Goal: Ask a question

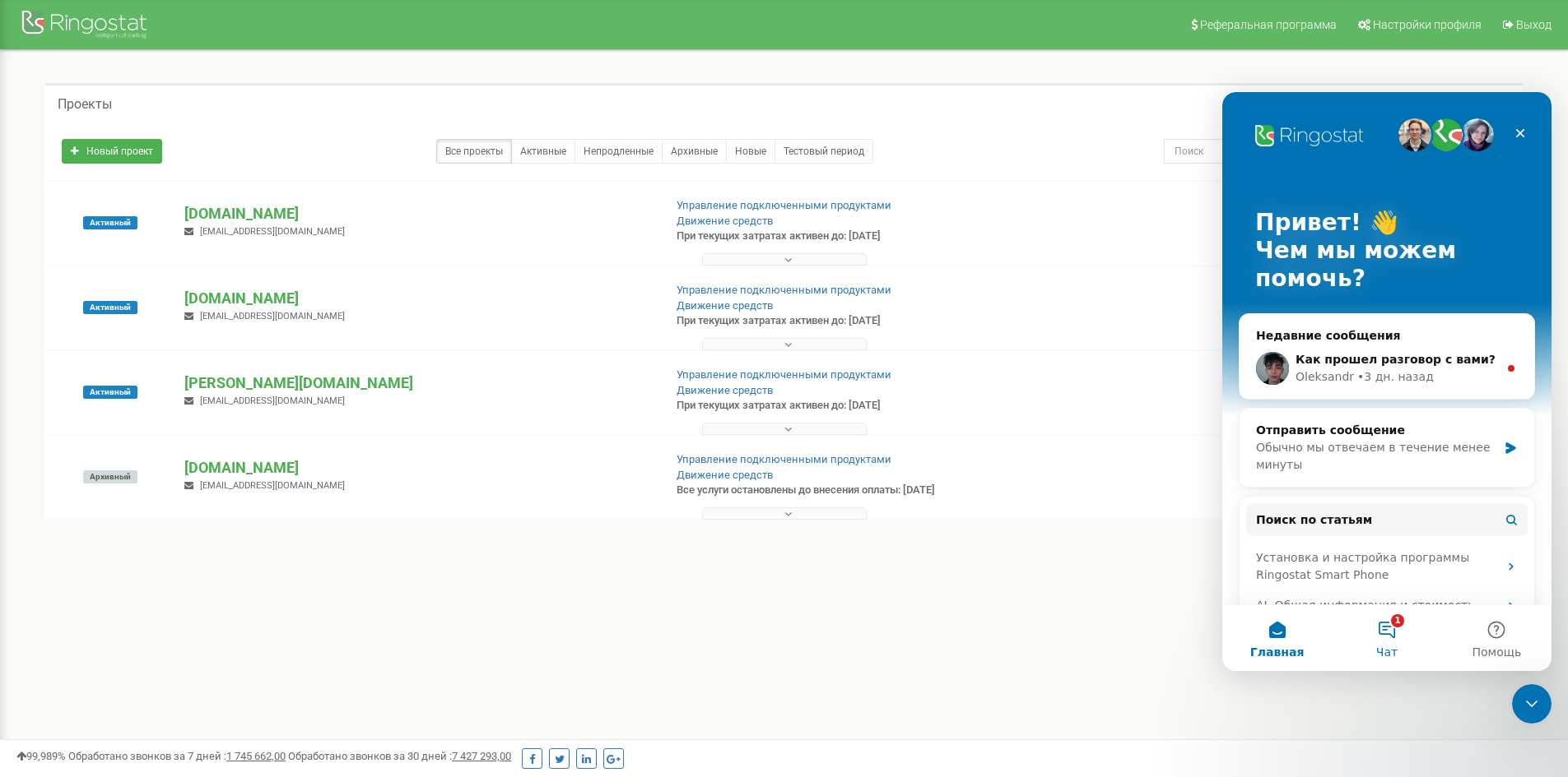
click at [1388, 635] on button "1 Чат" at bounding box center [1386, 639] width 109 height 66
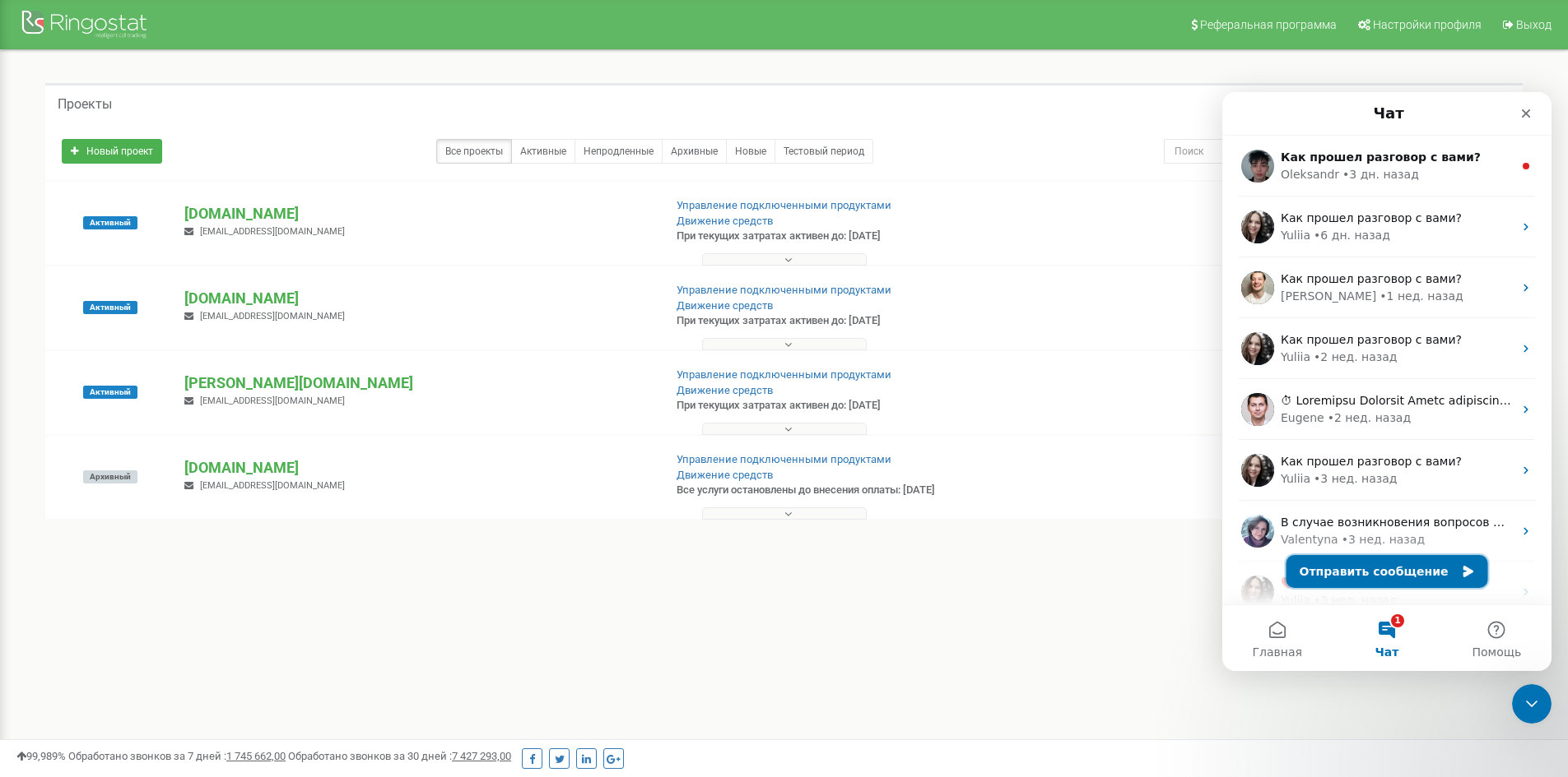
click at [1366, 572] on button "Отправить сообщение" at bounding box center [1387, 571] width 201 height 33
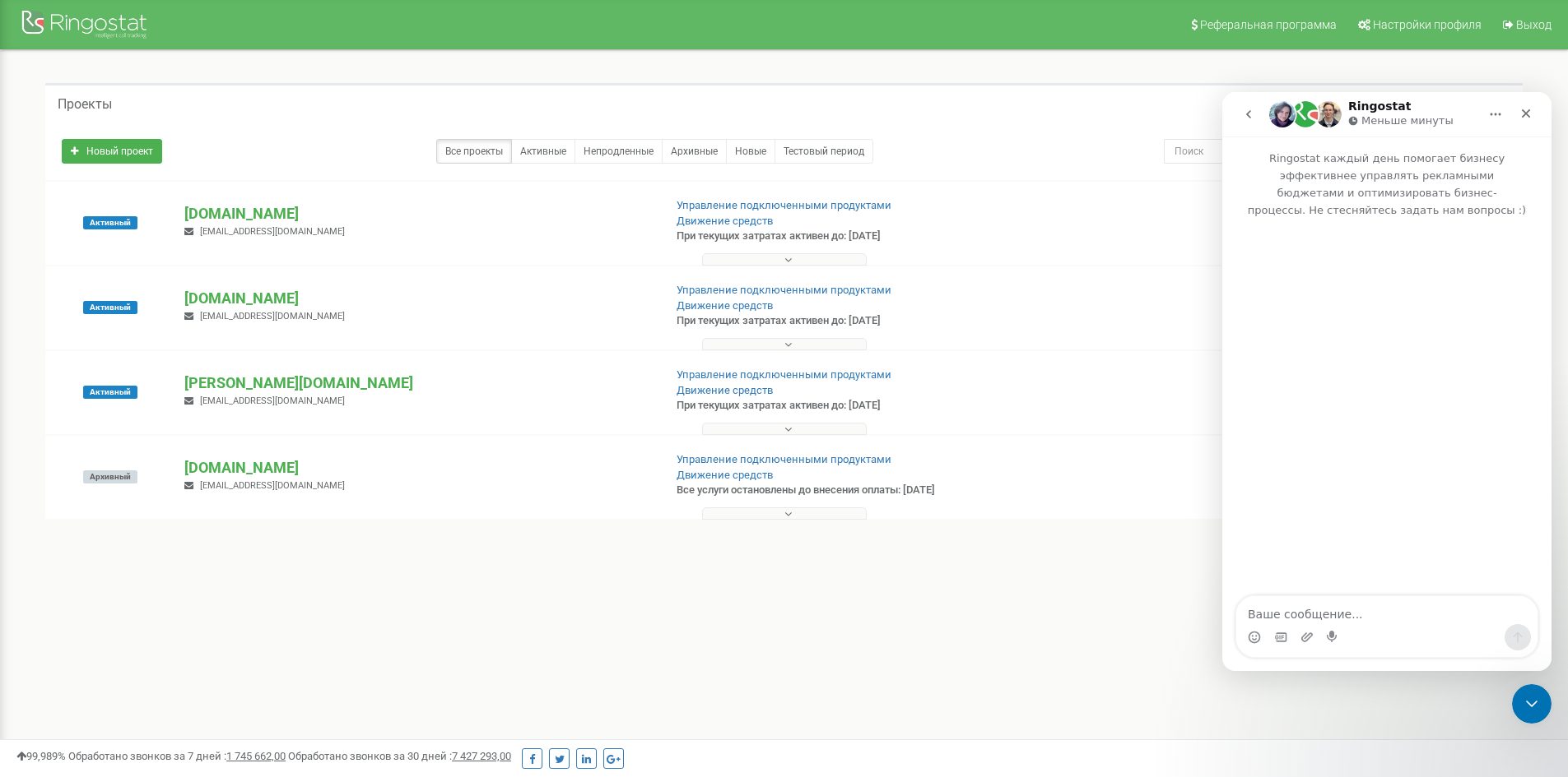
click at [1329, 617] on textarea "Ваше сообщение..." at bounding box center [1386, 610] width 301 height 28
drag, startPoint x: 1287, startPoint y: 597, endPoint x: 1295, endPoint y: 621, distance: 25.3
click at [1288, 600] on textarea "Здравсвтуйте" at bounding box center [1386, 610] width 301 height 28
click at [1284, 599] on textarea "Здравсвтуйте" at bounding box center [1386, 610] width 301 height 28
click at [1339, 601] on textarea "Здравствуйте" at bounding box center [1386, 610] width 301 height 28
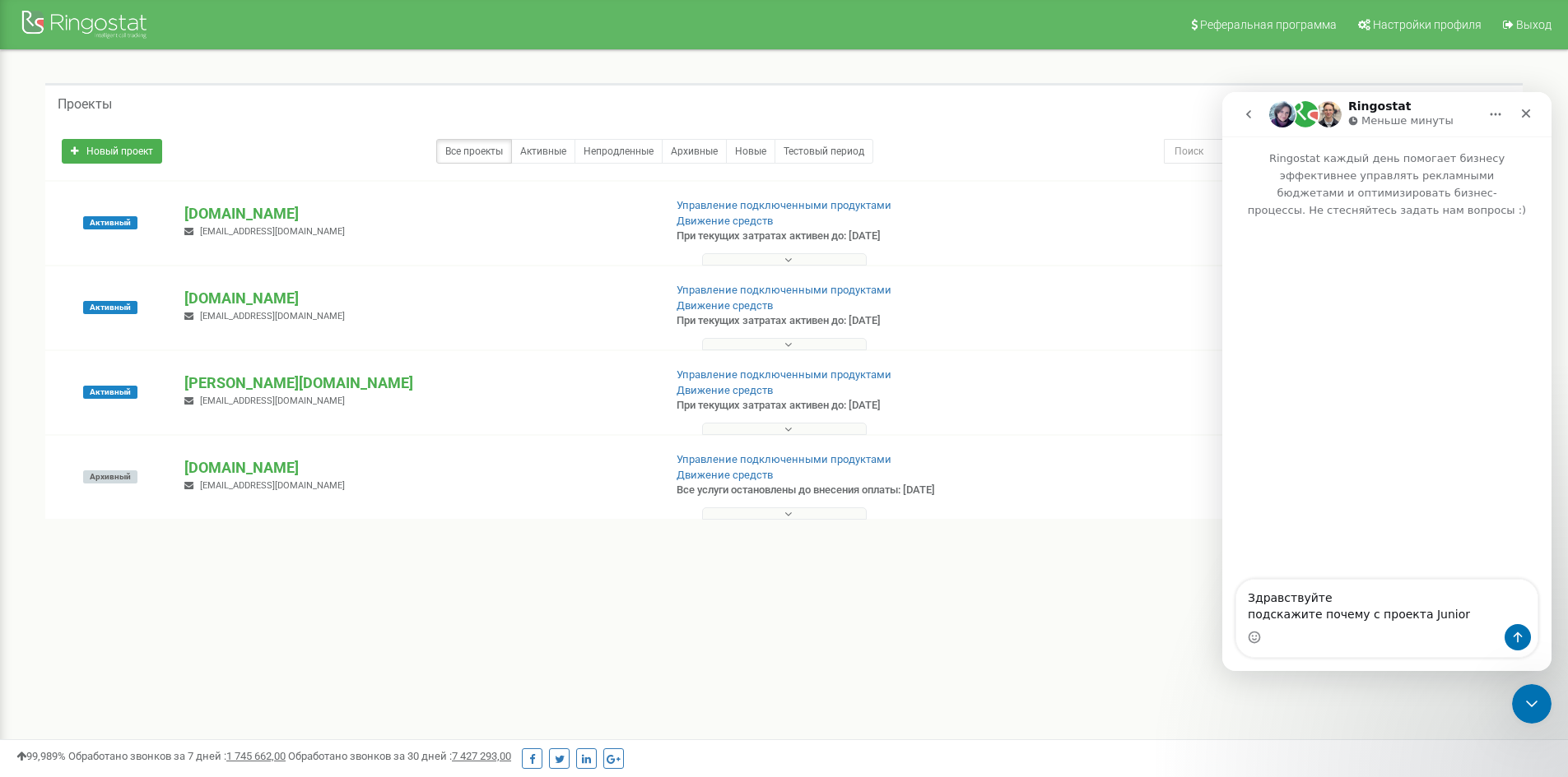
click at [1359, 603] on textarea "Здравствуйте подскажите почему с проекта Junior" at bounding box center [1386, 602] width 301 height 44
click at [1407, 597] on textarea "Здравствуйте подскажите почему в проекта Junior" at bounding box center [1386, 602] width 301 height 44
drag, startPoint x: 1440, startPoint y: 594, endPoint x: 1456, endPoint y: 598, distance: 16.5
click at [1440, 593] on textarea "Здравствуйте подскажите почему в проекте Junior" at bounding box center [1386, 602] width 301 height 44
click at [1461, 599] on textarea "Здравствуйте подскажите почему в проекте Junior" at bounding box center [1386, 602] width 301 height 44
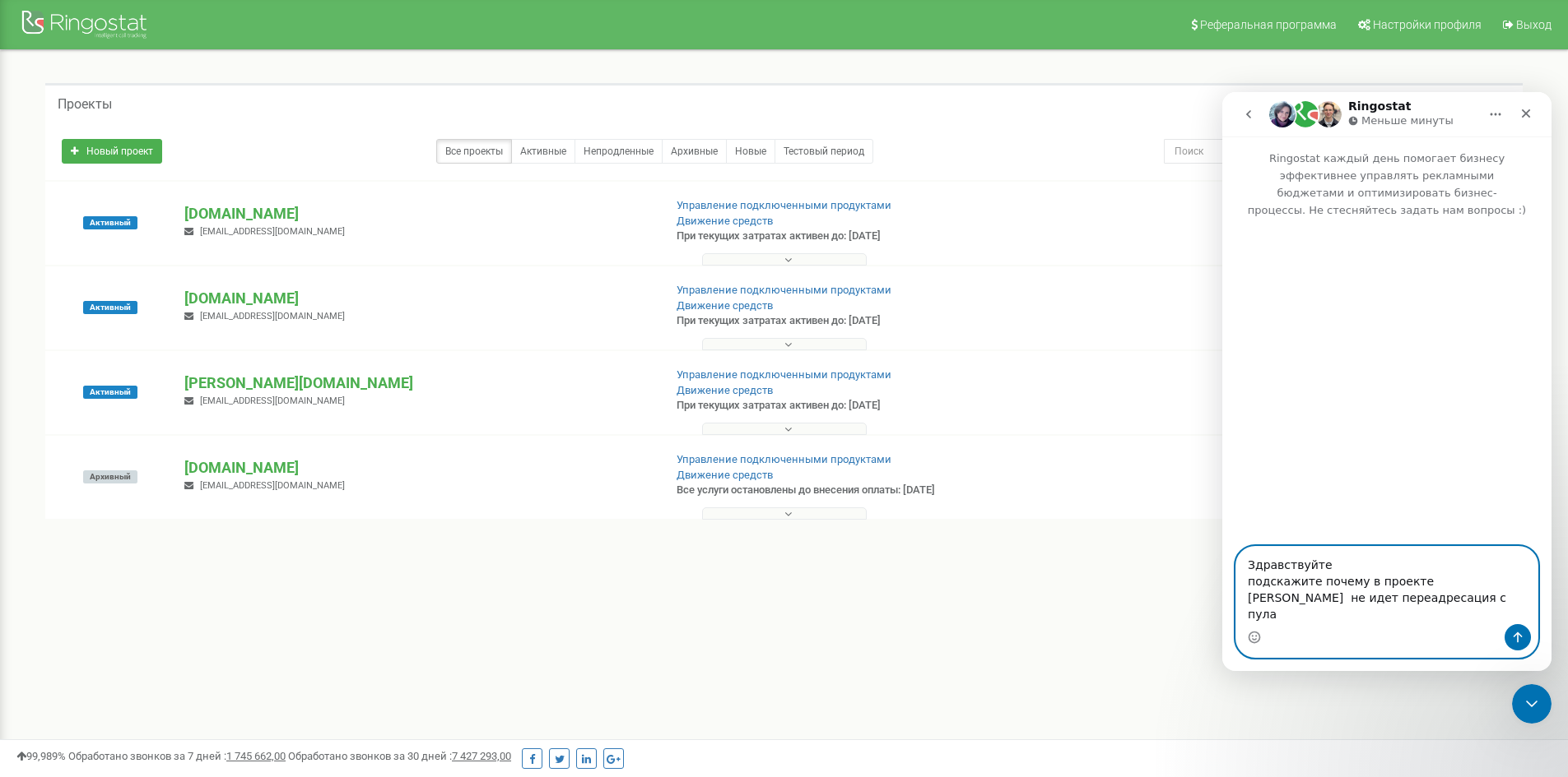
drag, startPoint x: 1335, startPoint y: 598, endPoint x: 1343, endPoint y: 600, distance: 8.2
click at [1343, 600] on textarea "Здравствуйте подскажите почему в проекте [PERSON_NAME] не идет переадресация с …" at bounding box center [1386, 585] width 301 height 77
click at [1344, 600] on textarea "Здравствуйте подскажите почему в проекте [PERSON_NAME] не идет переадресация с …" at bounding box center [1386, 585] width 301 height 77
drag, startPoint x: 1340, startPoint y: 600, endPoint x: 1363, endPoint y: 603, distance: 23.2
click at [1363, 603] on textarea "Здравствуйте подскажите почему в проекте [PERSON_NAME] не идет переадресация с …" at bounding box center [1386, 585] width 301 height 77
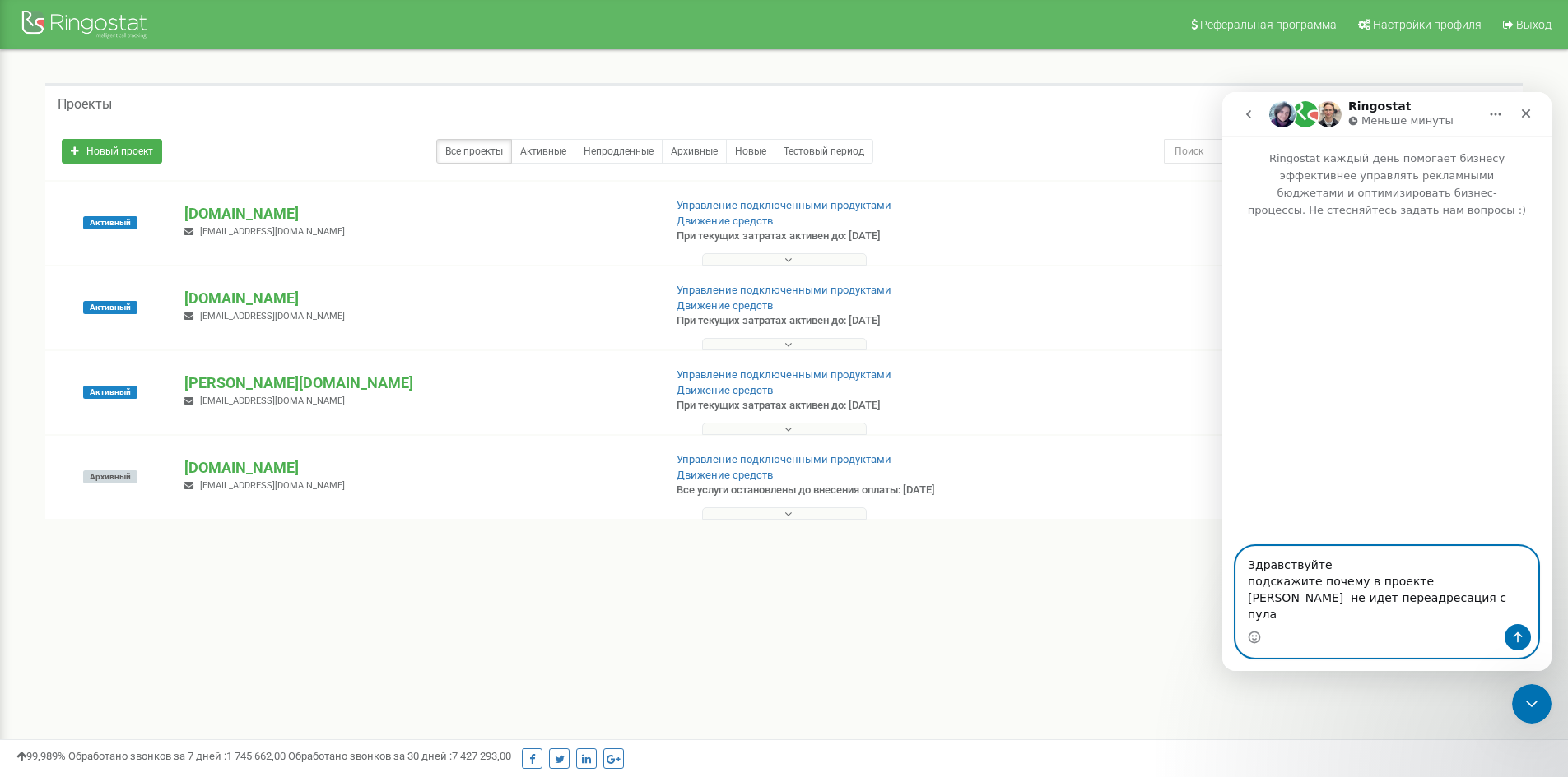
paste textarea "8747 165 61 36"
type textarea "Здравствуйте подскажите почему в проекте [PERSON_NAME] не идет переадресация с …"
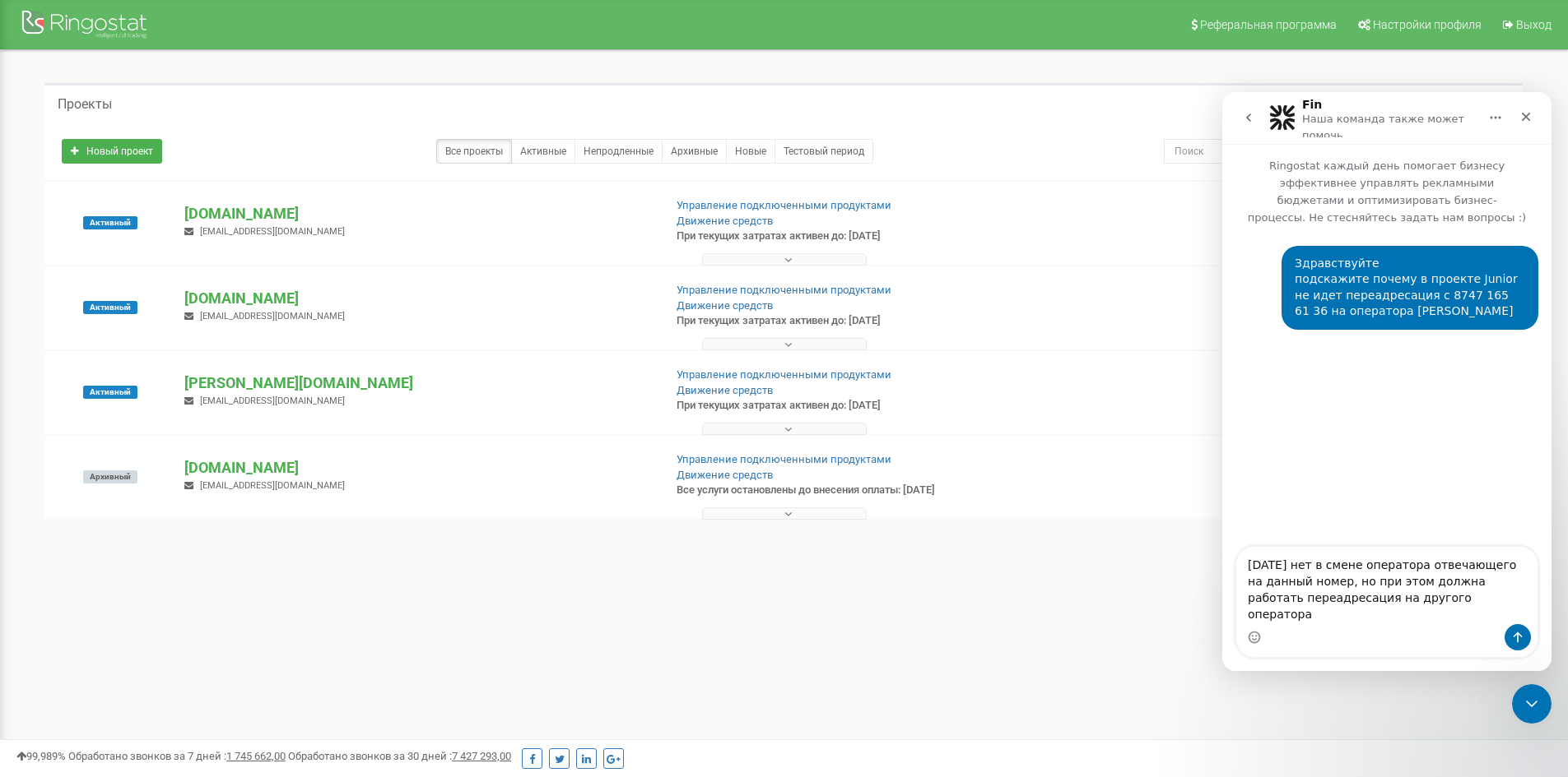
type textarea "[DATE] нет в смене оператора отвечающего на данный номер, но при этом должна ра…"
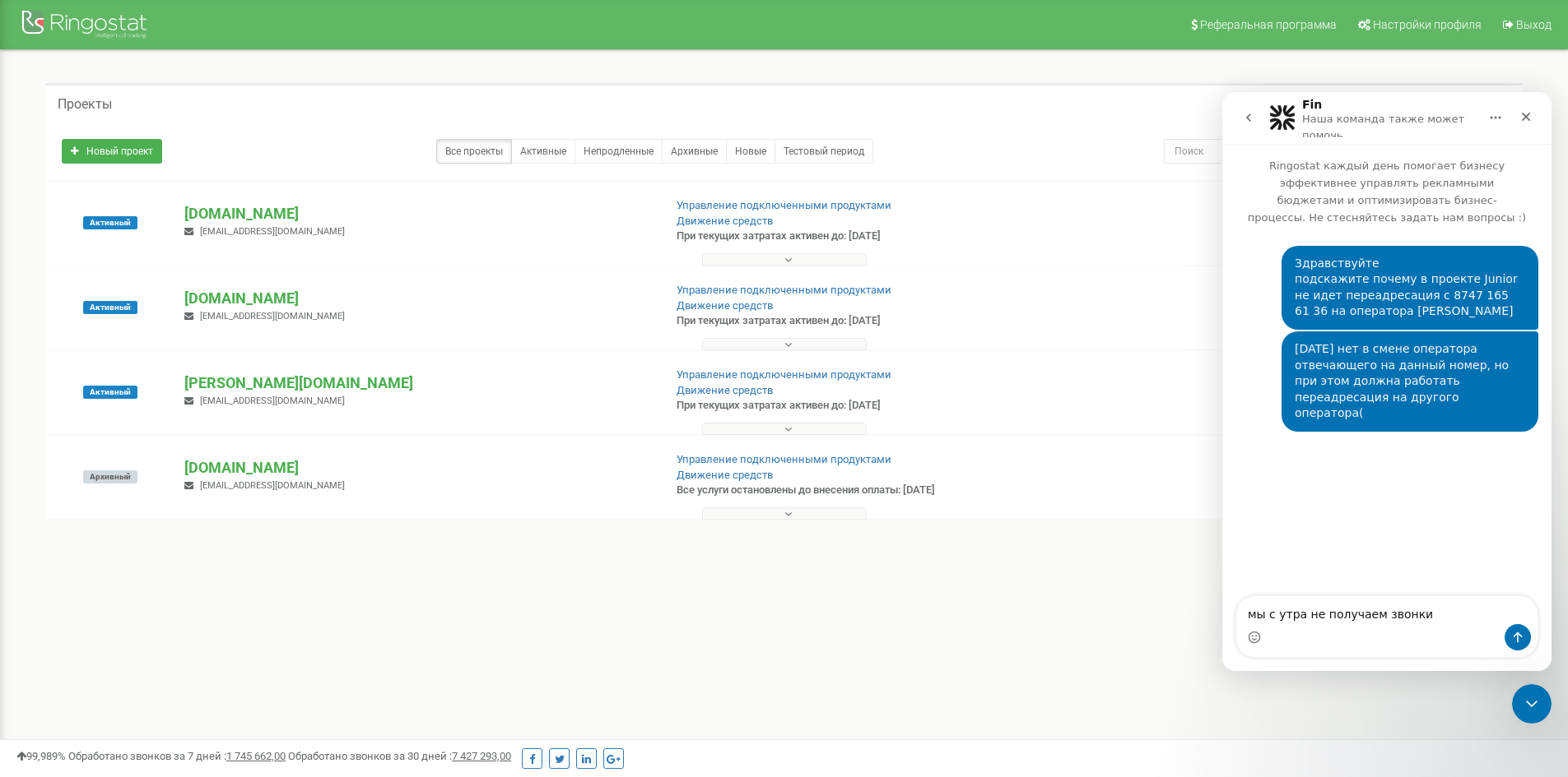
type textarea "мы с утра не получаем звонки("
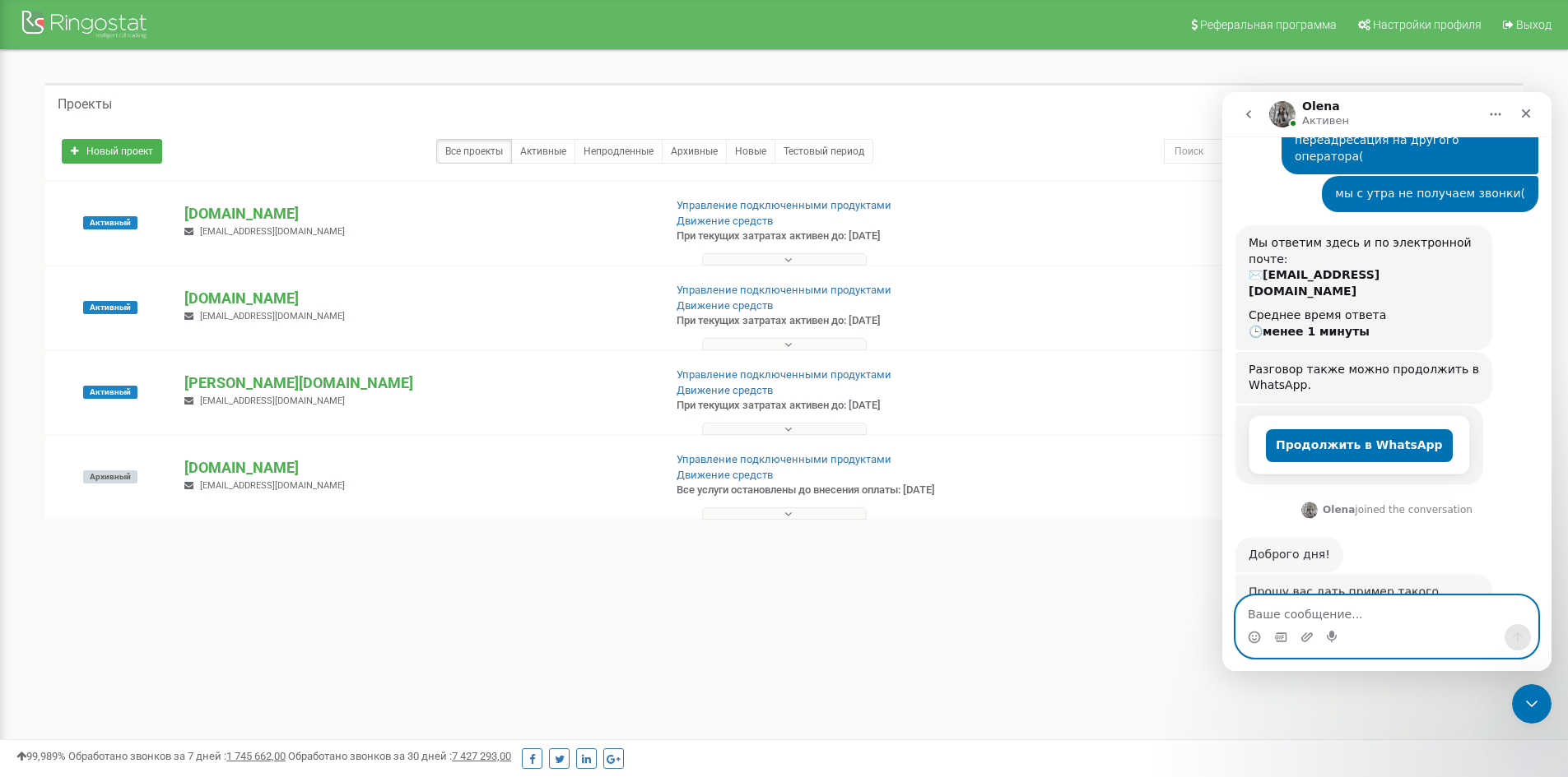
scroll to position [263, 0]
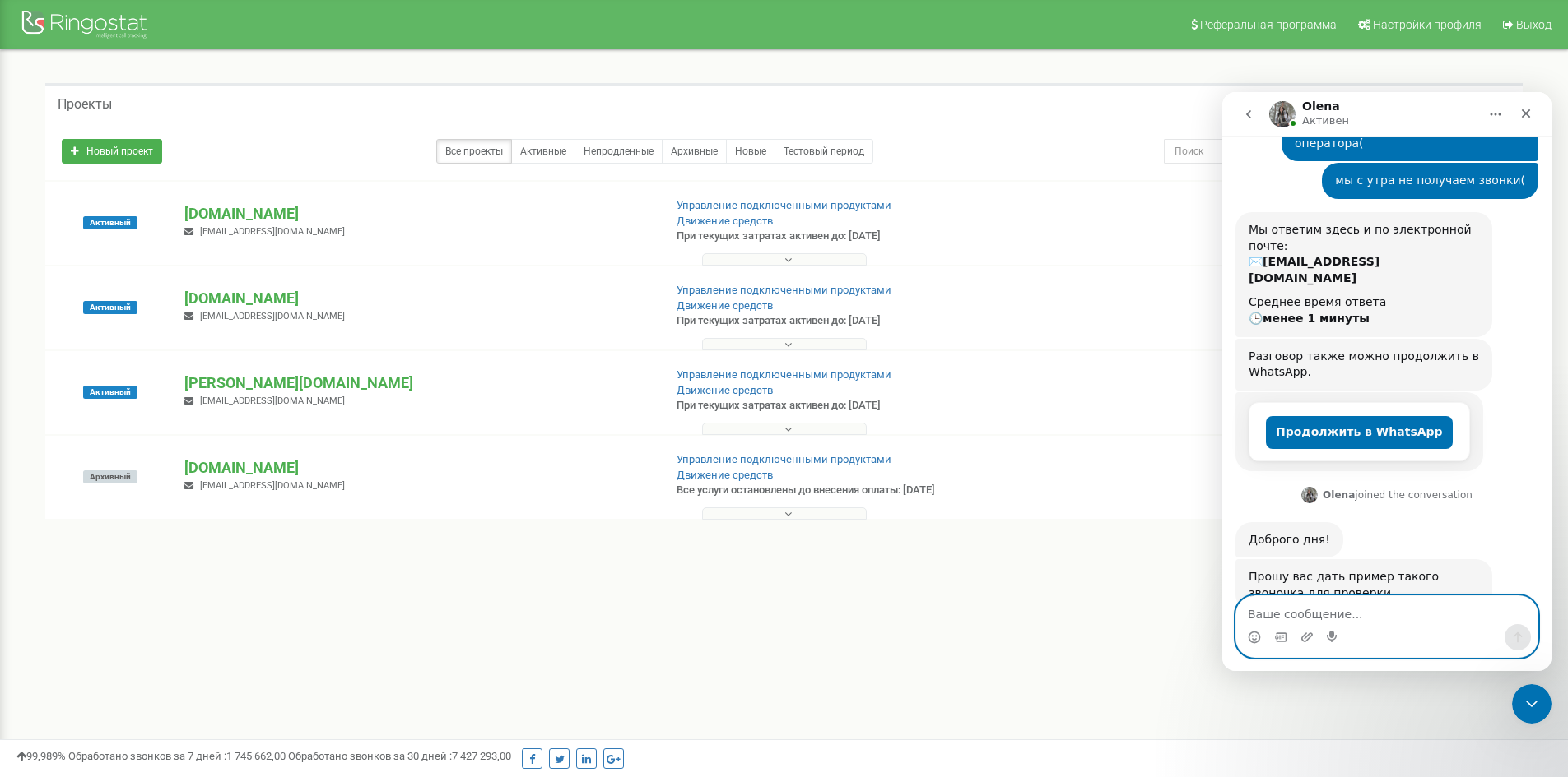
click at [1328, 614] on textarea "Ваше сообщение..." at bounding box center [1386, 610] width 301 height 28
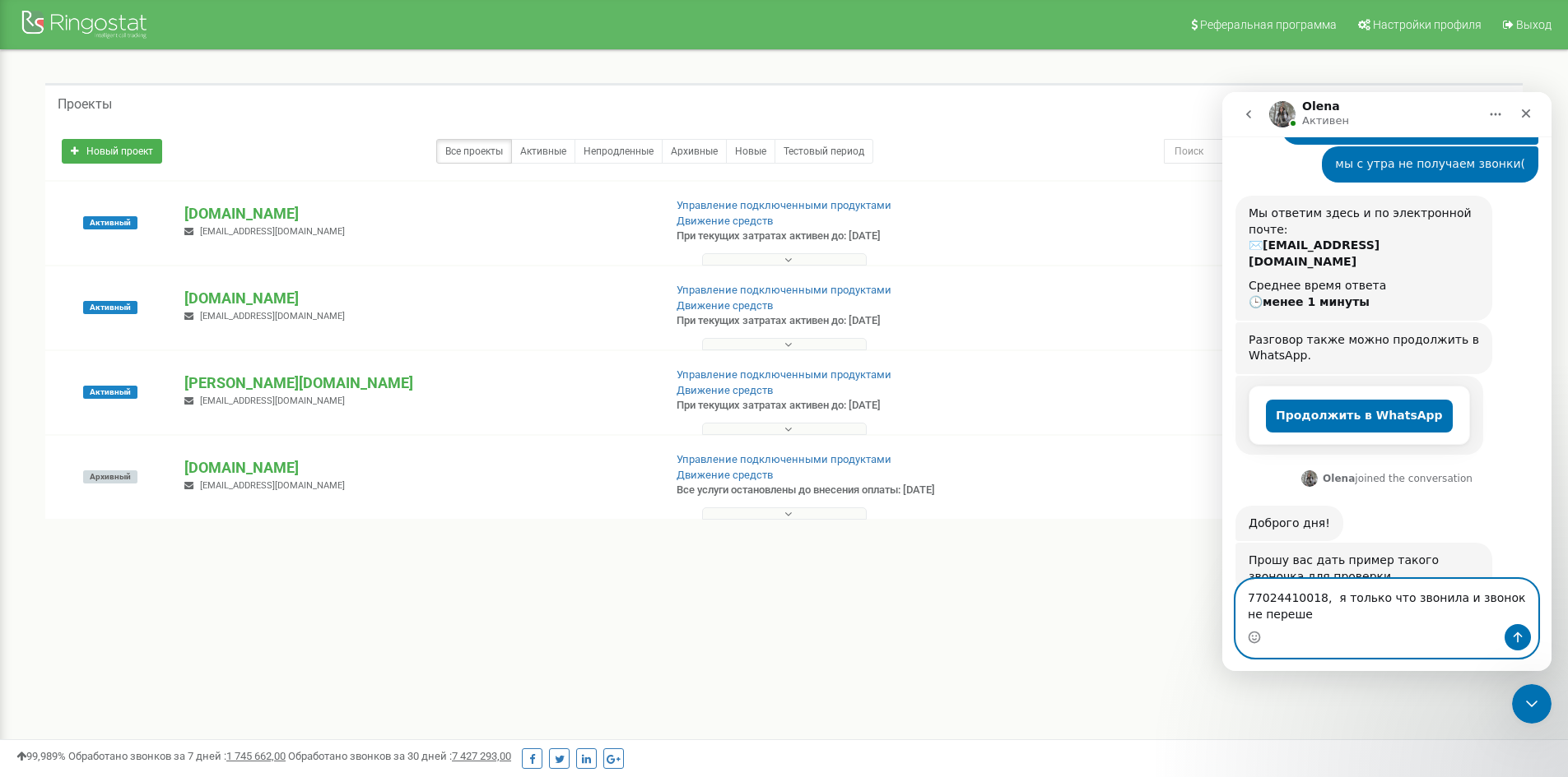
type textarea "77024410018, я только что звонила и звонок не перешел"
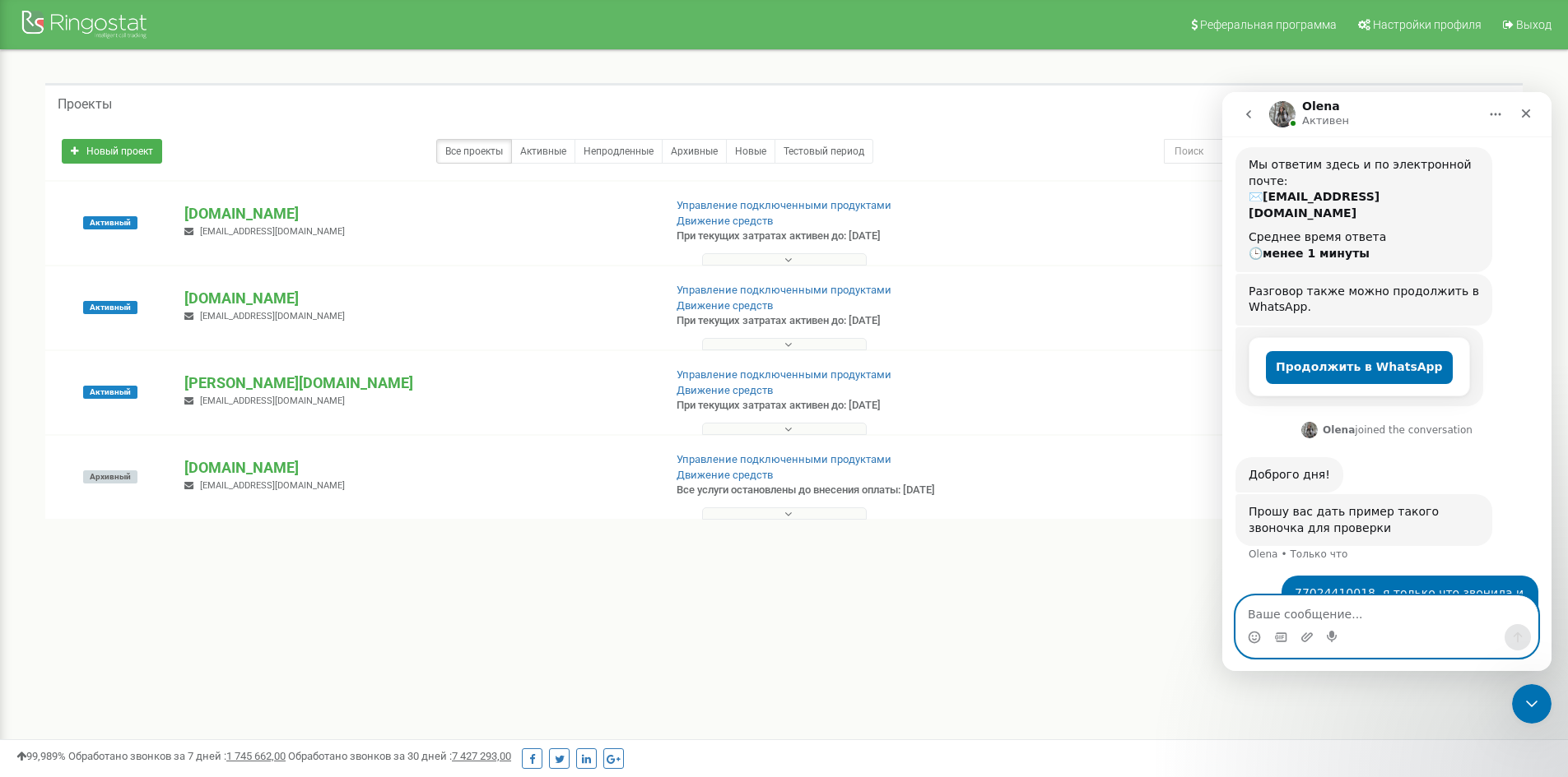
scroll to position [391, 0]
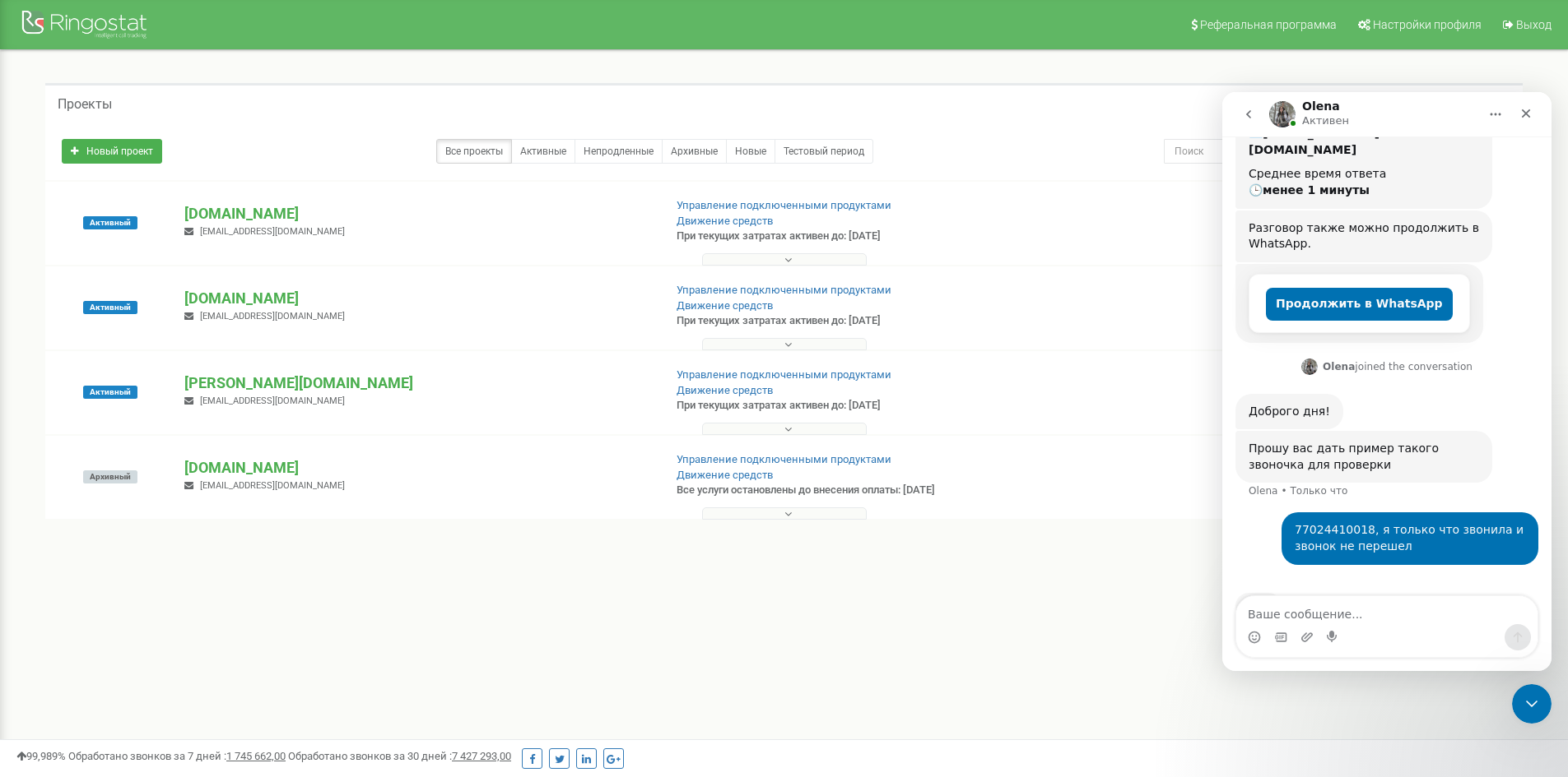
click at [1258, 110] on button "go back" at bounding box center [1248, 114] width 31 height 31
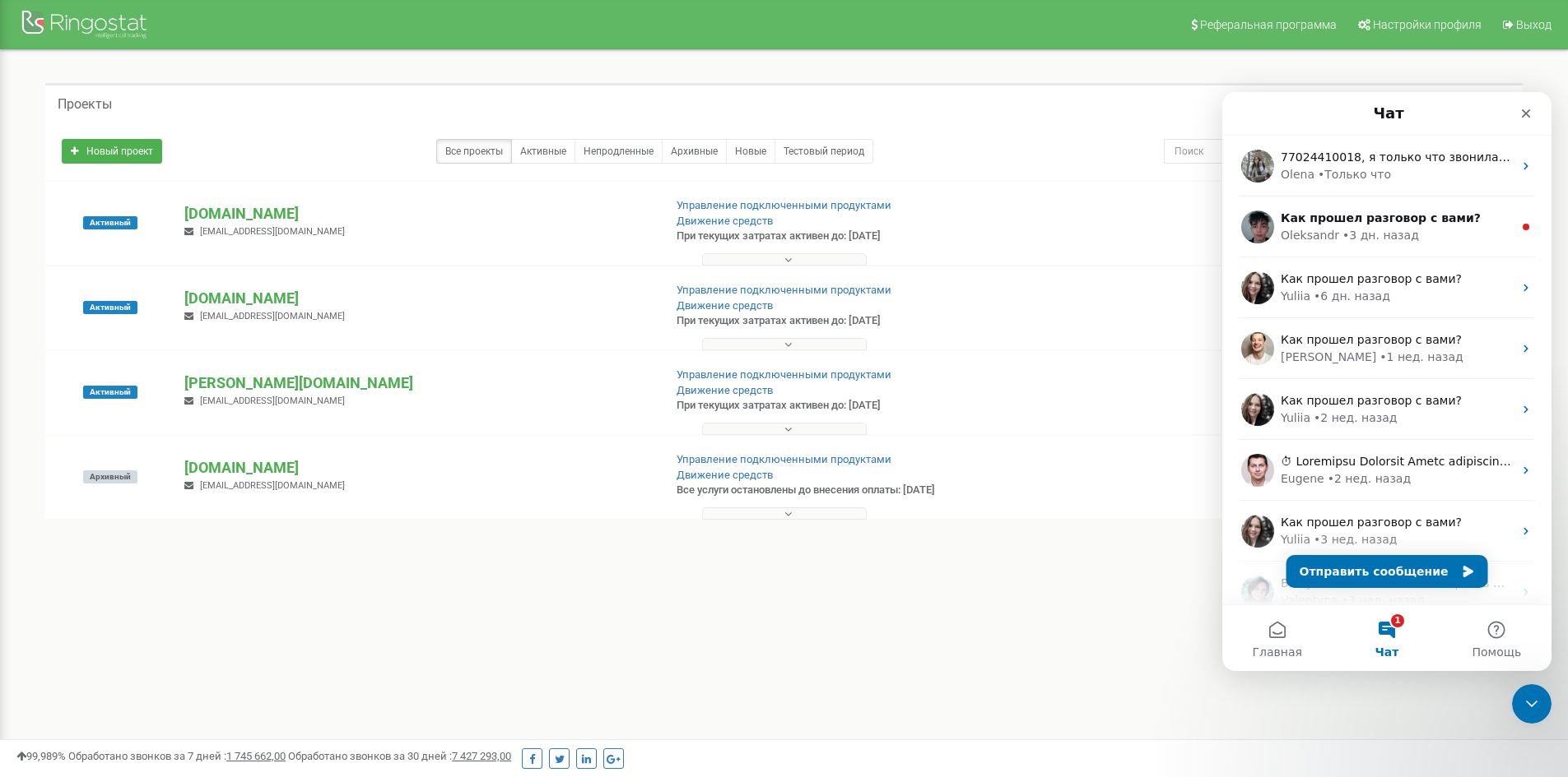
scroll to position [0, 0]
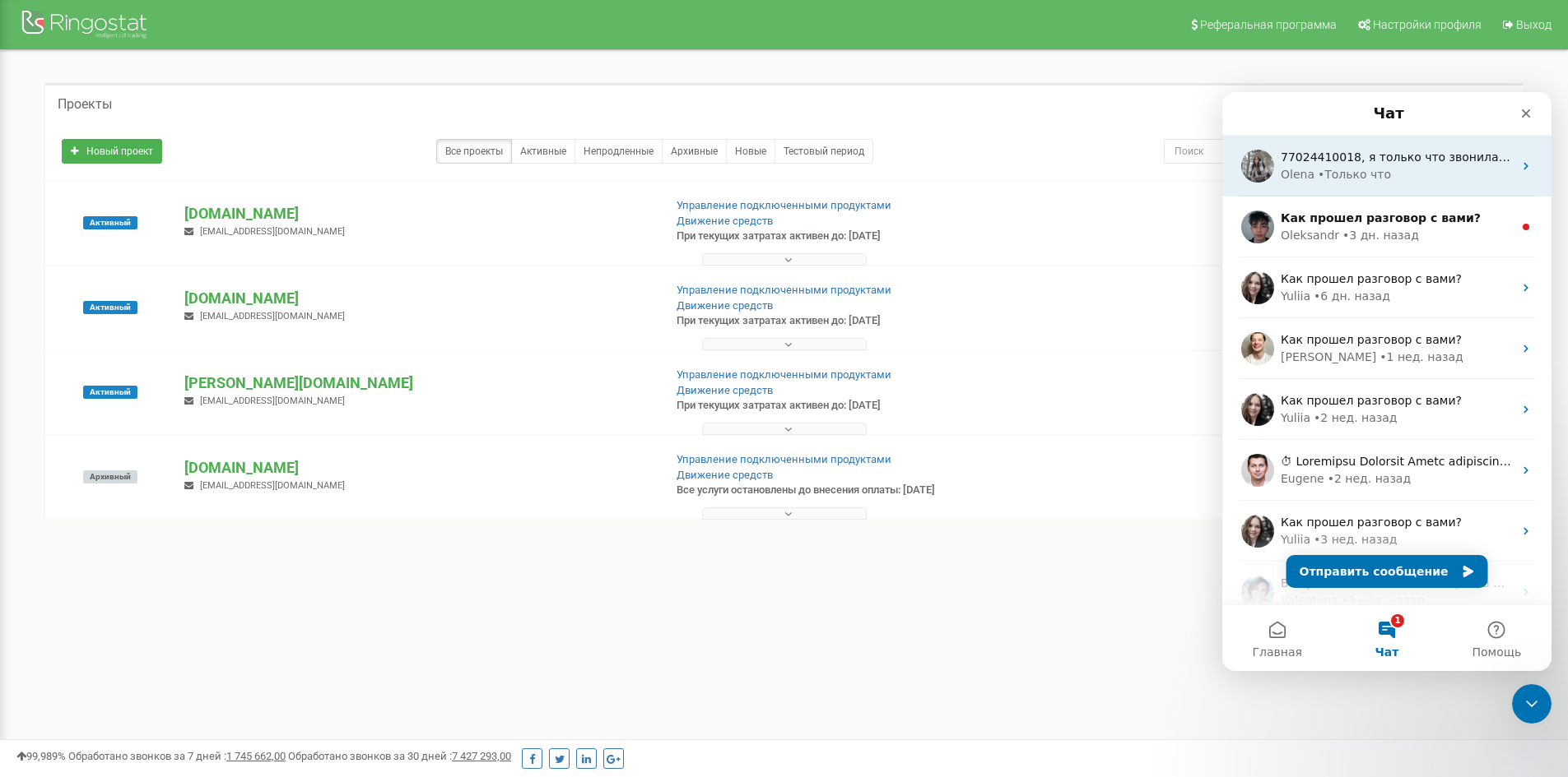
click at [1354, 165] on div "77024410018, я только что звонила и звонок не перешел" at bounding box center [1397, 157] width 232 height 17
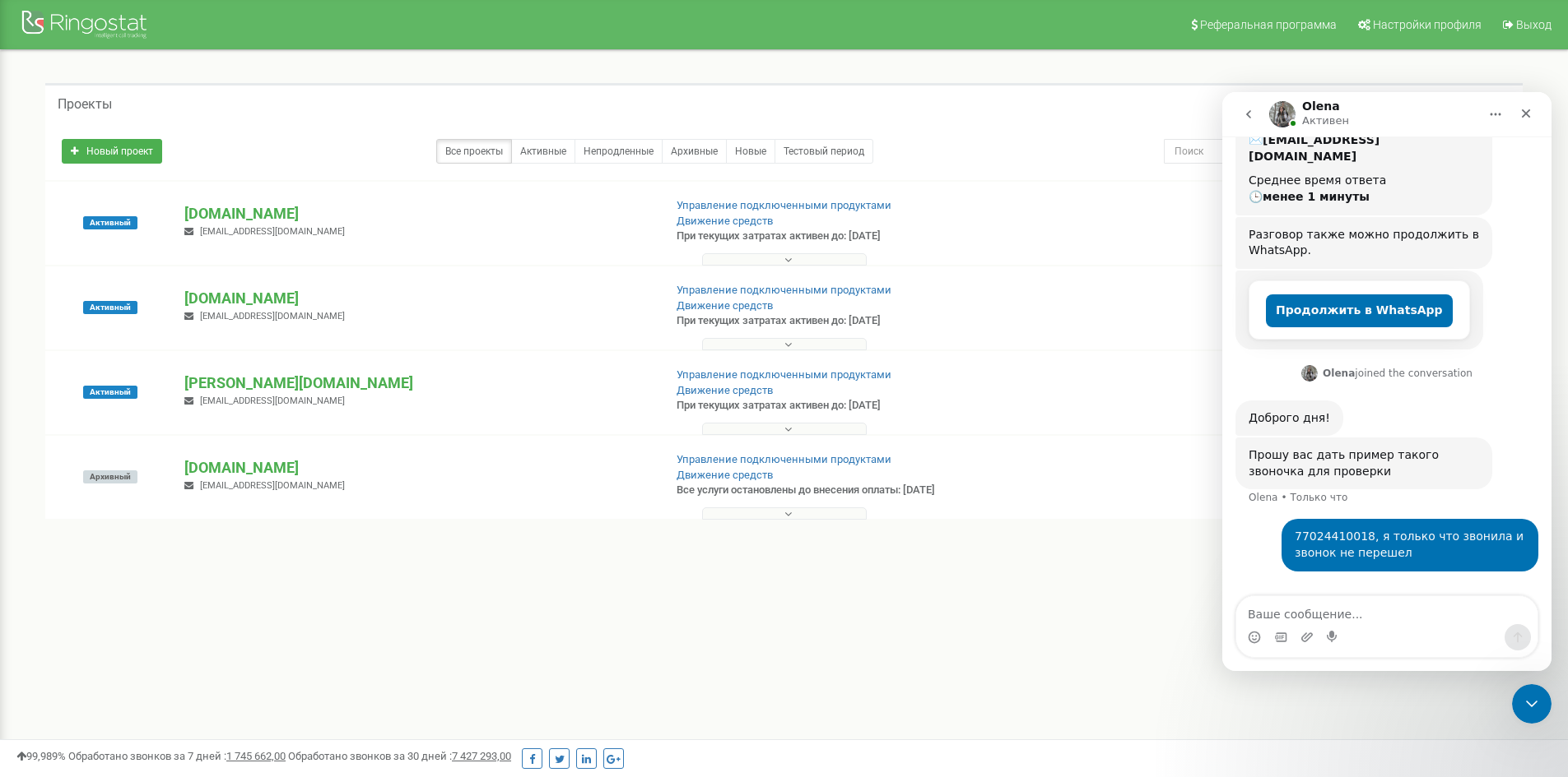
scroll to position [391, 0]
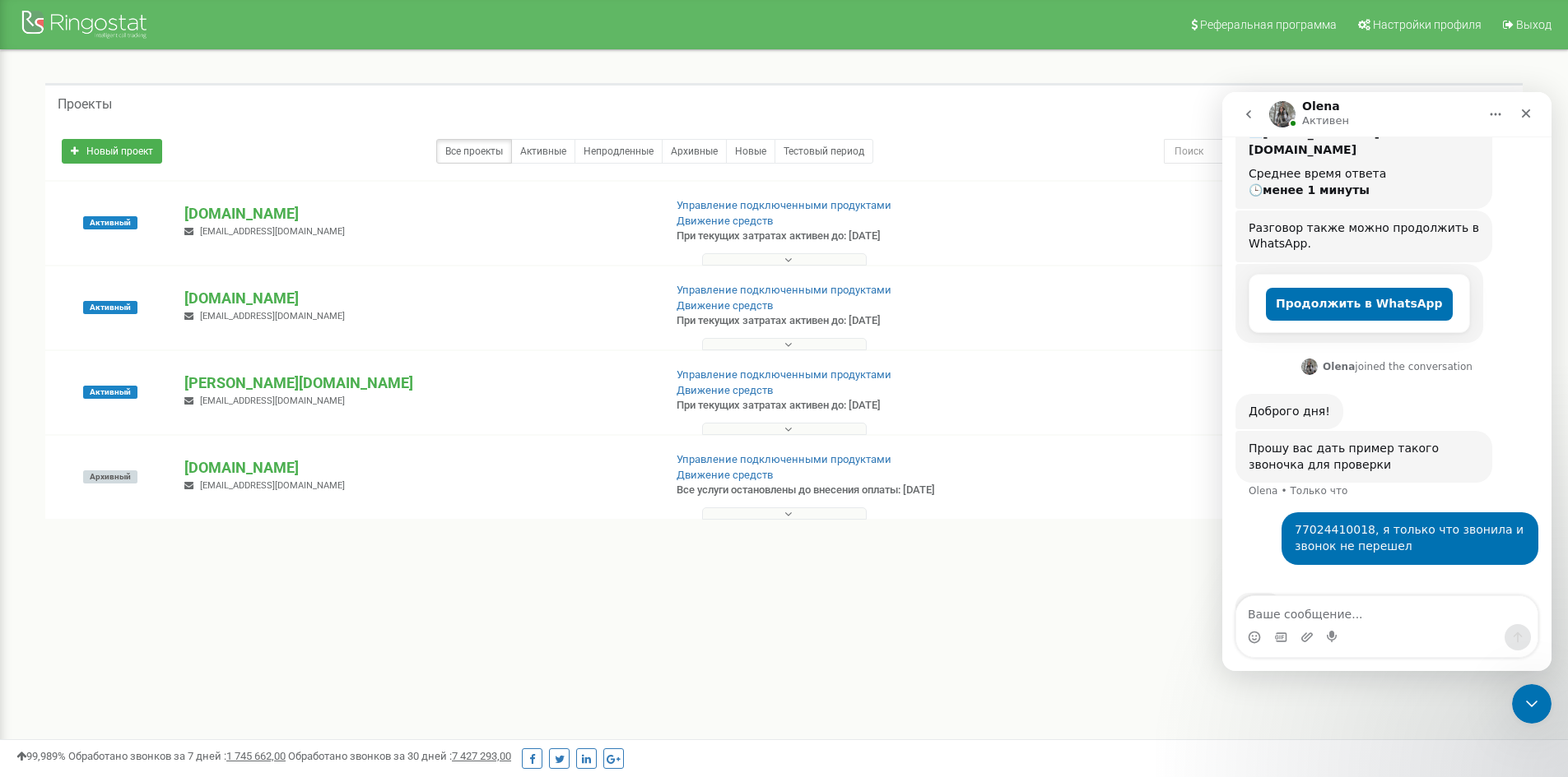
click at [1245, 120] on icon "go back" at bounding box center [1248, 114] width 13 height 13
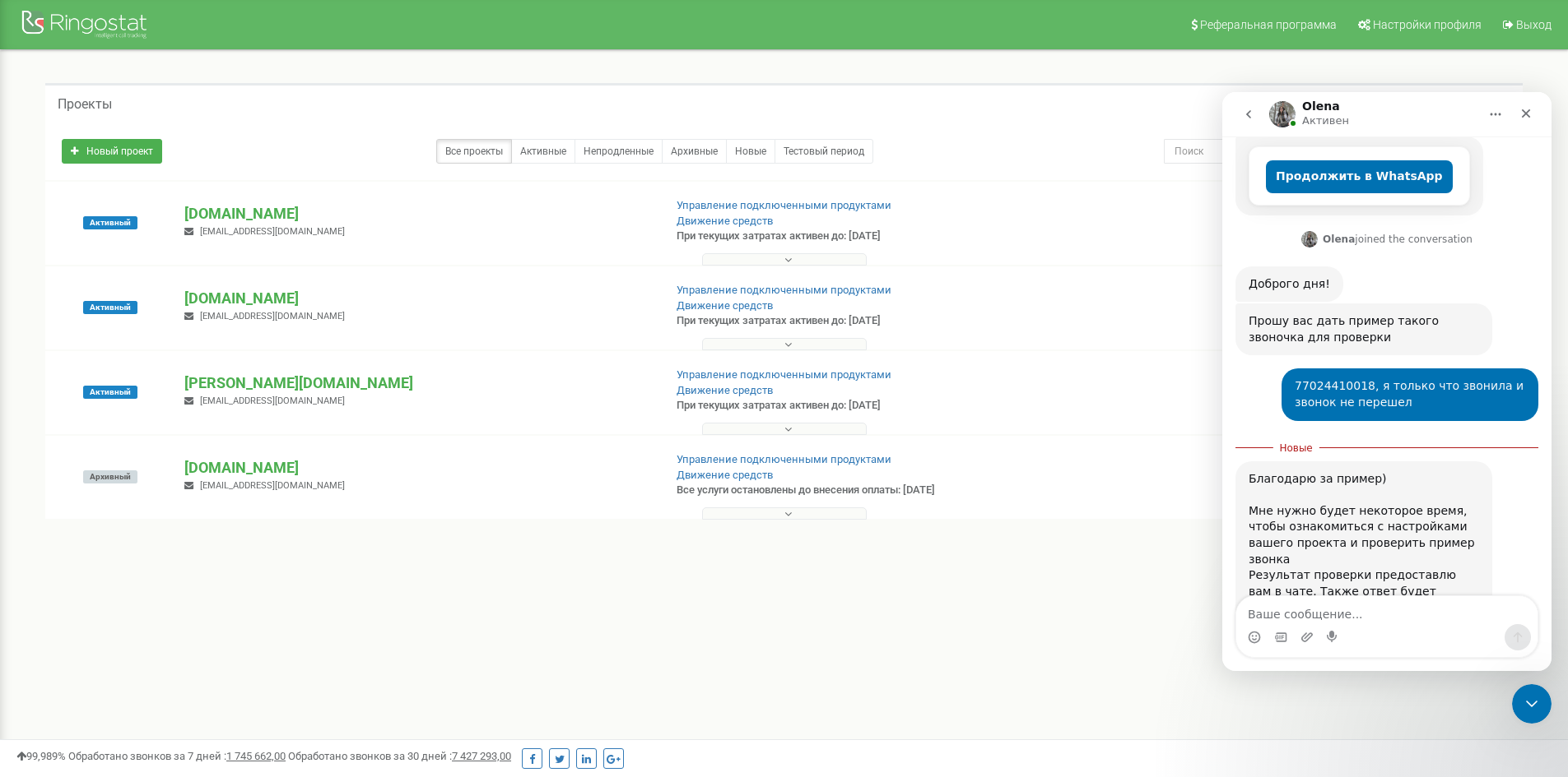
scroll to position [517, 0]
click at [1353, 615] on textarea "Ваше сообщение..." at bounding box center [1386, 610] width 301 height 28
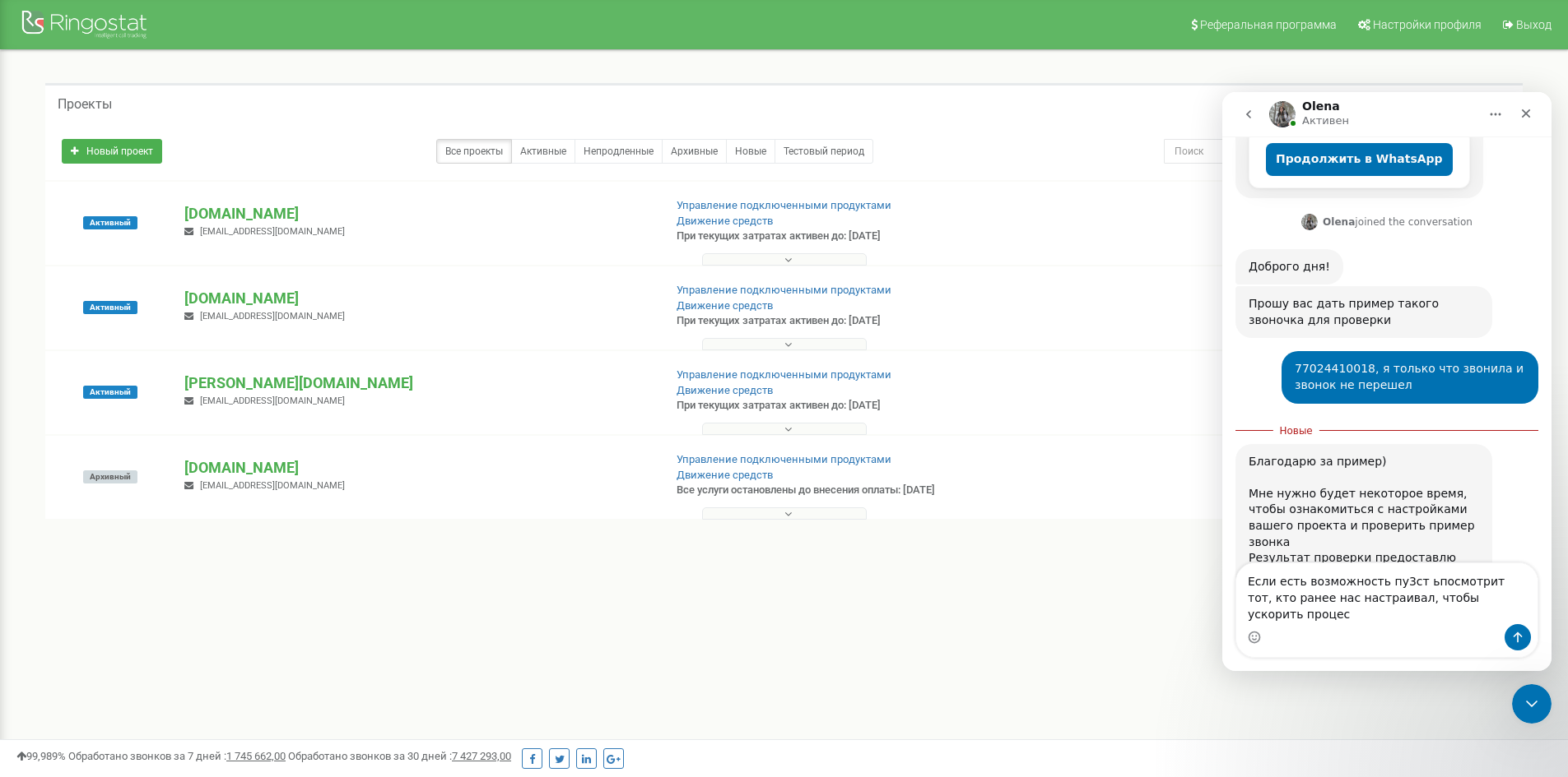
type textarea "Если есть возможность пу3ст ьпосмотрит тот, кто ранее нас настраивал, чтобы уск…"
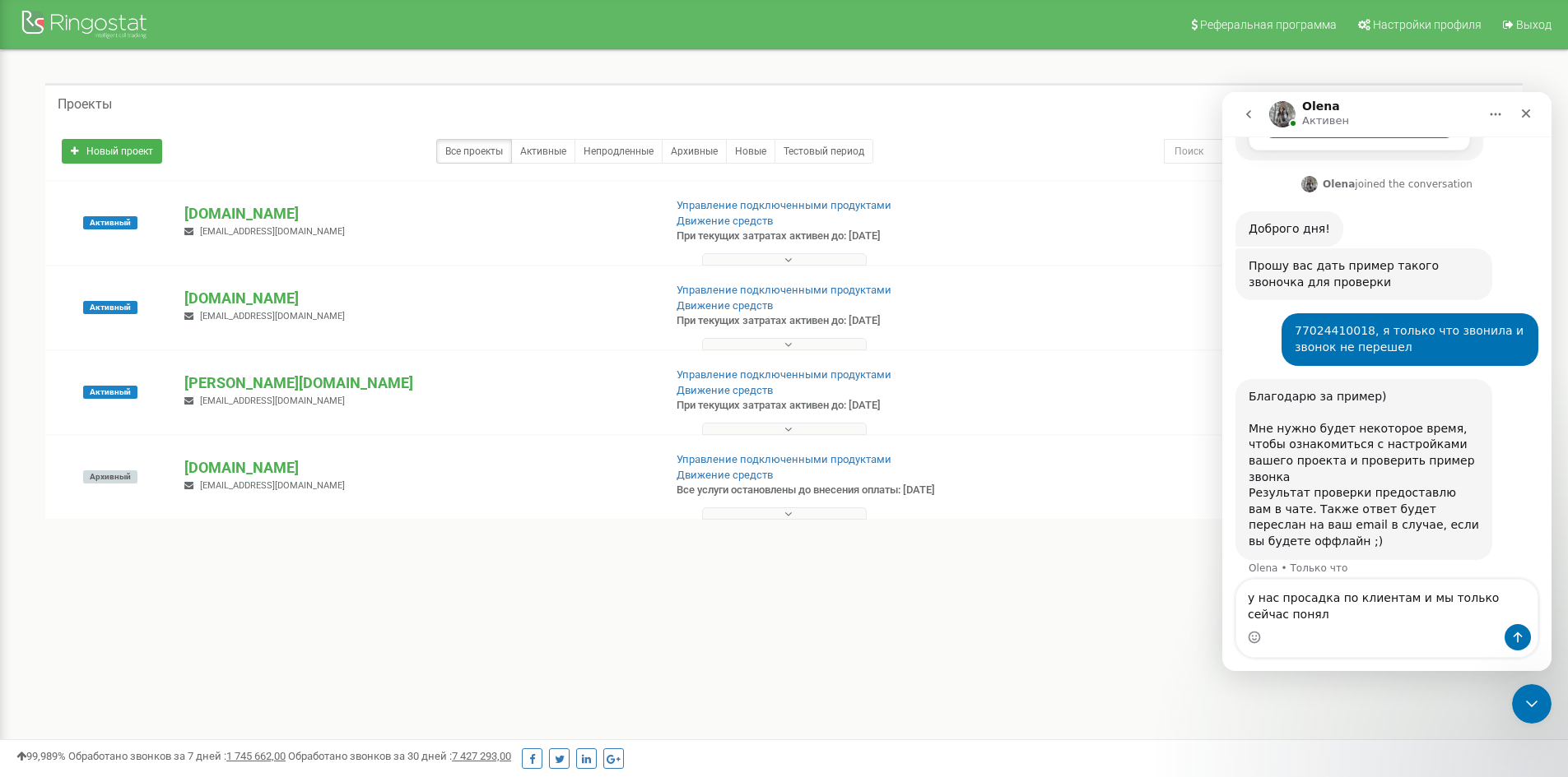
scroll to position [588, 0]
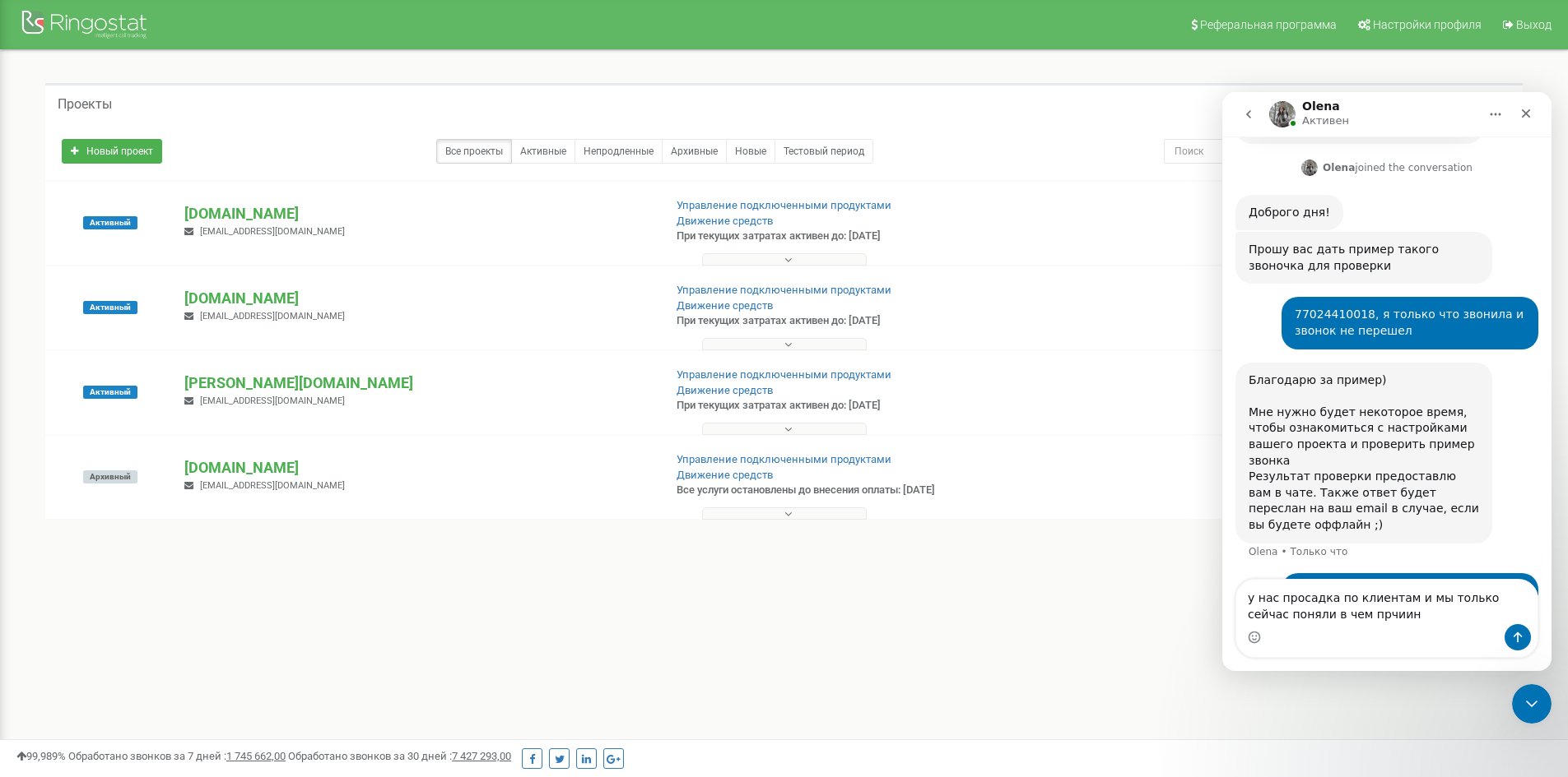
type textarea "у нас просадка по клиентам и мы только сейчас поняли в чем прчиина"
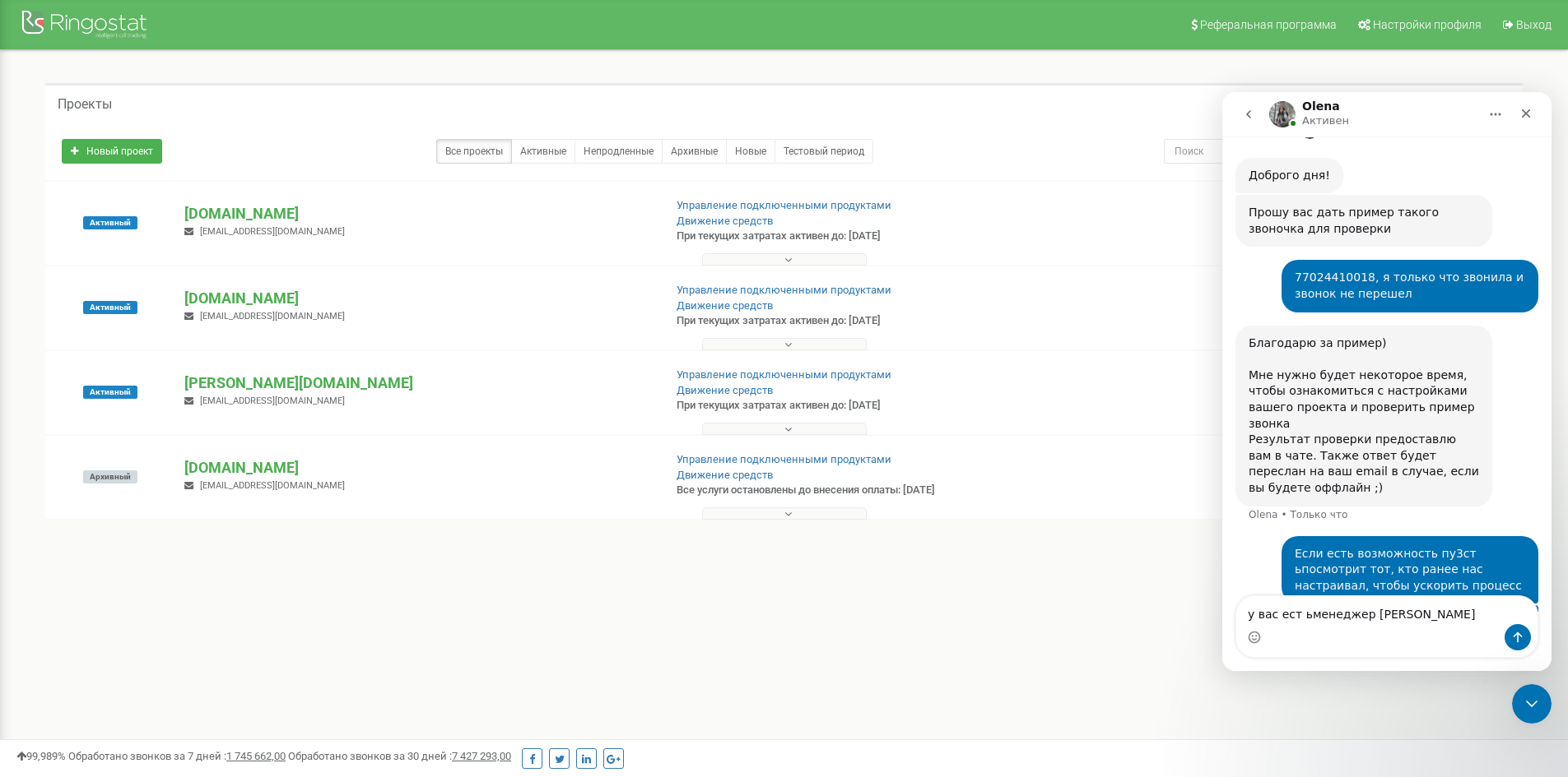
click at [1296, 616] on textarea "у вас ест ьменеджер [PERSON_NAME]" at bounding box center [1386, 610] width 301 height 28
click at [1411, 619] on textarea "у вас есть менеджер [PERSON_NAME]" at bounding box center [1386, 610] width 301 height 28
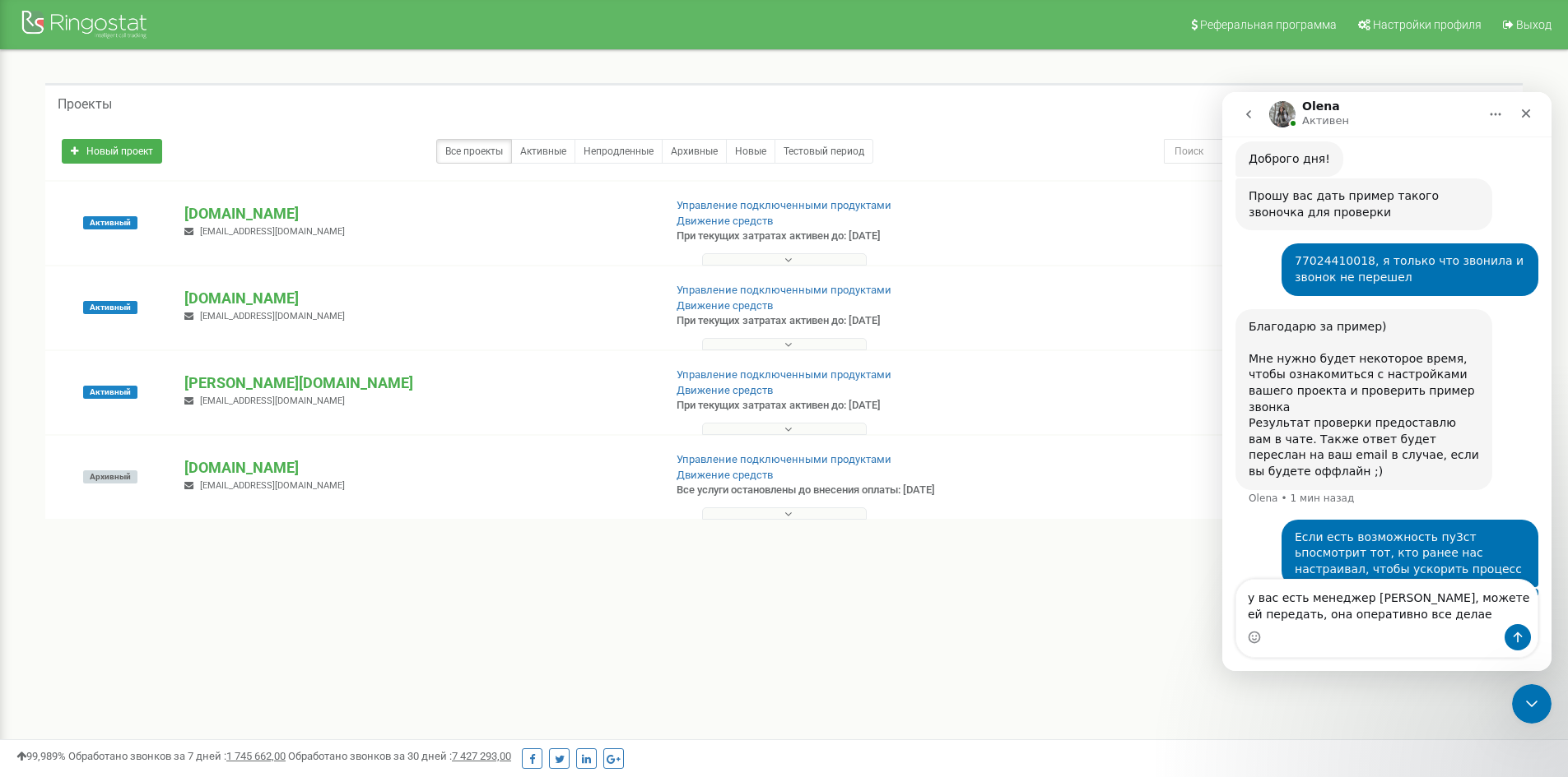
type textarea "у вас есть менеджер [PERSON_NAME], можете ей передать, она оперативно все делает"
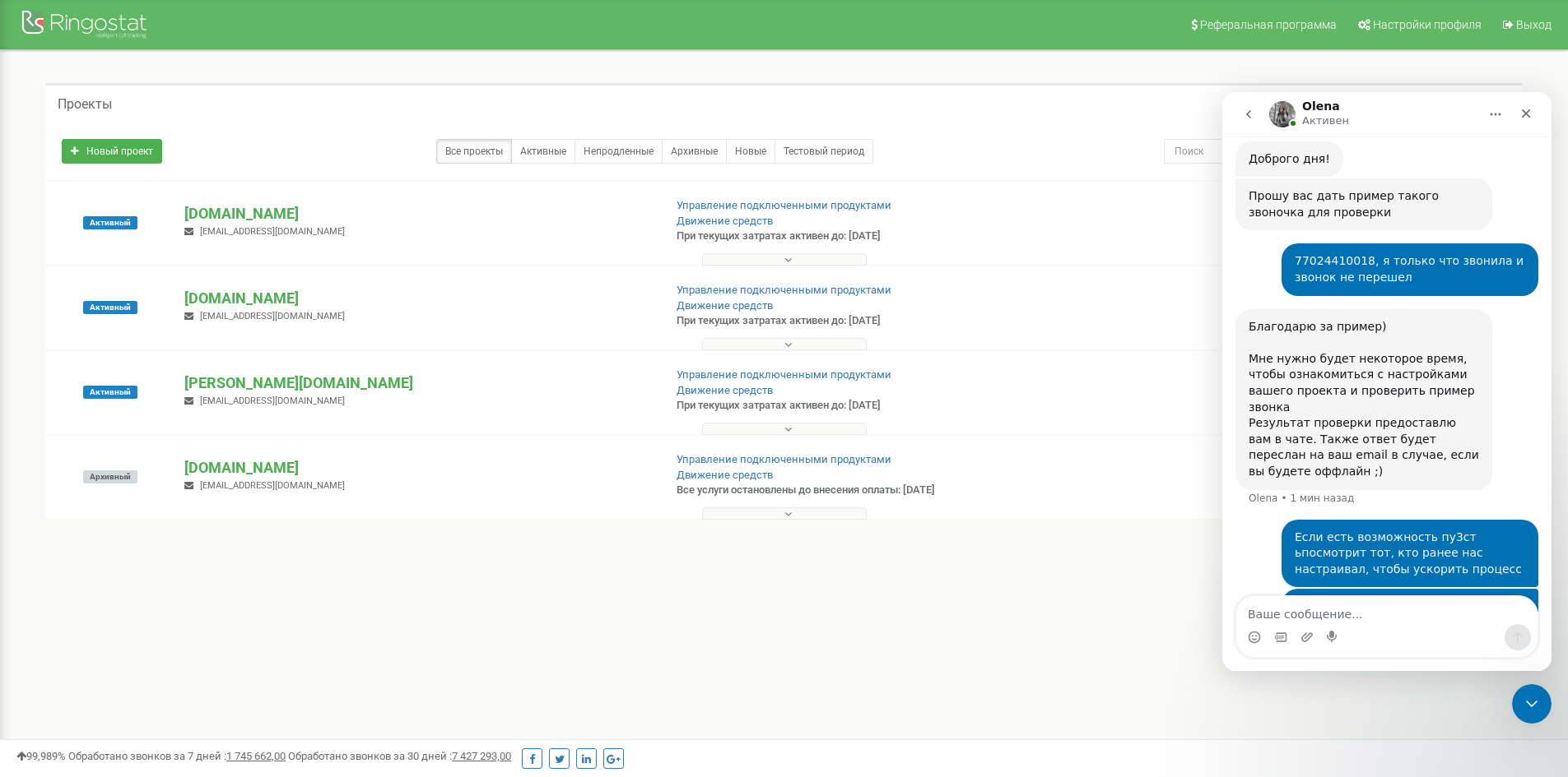
scroll to position [679, 0]
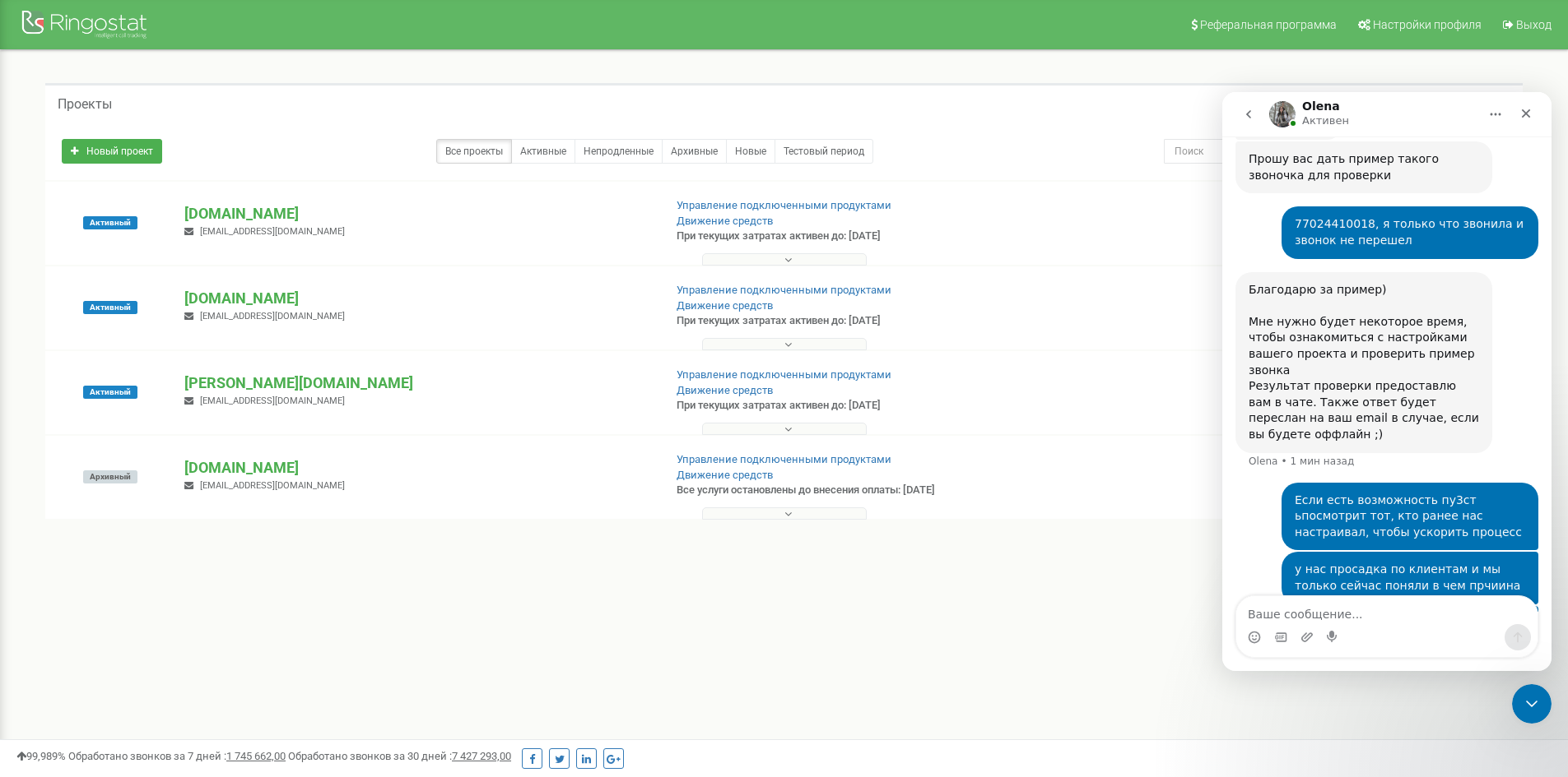
click at [1253, 113] on icon "go back" at bounding box center [1248, 114] width 13 height 13
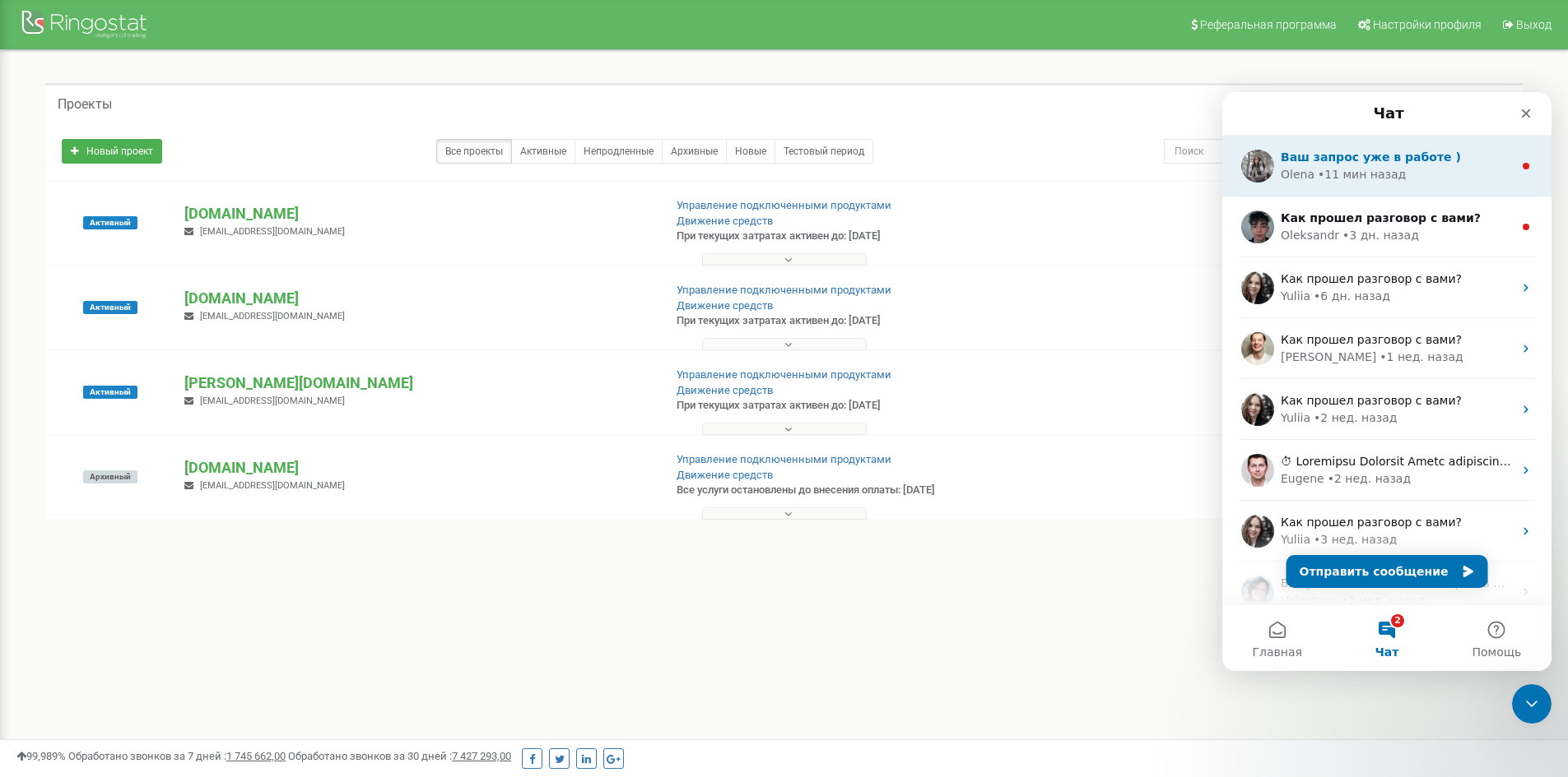
click at [1449, 173] on div "Olena • 11 мин назад" at bounding box center [1397, 174] width 232 height 17
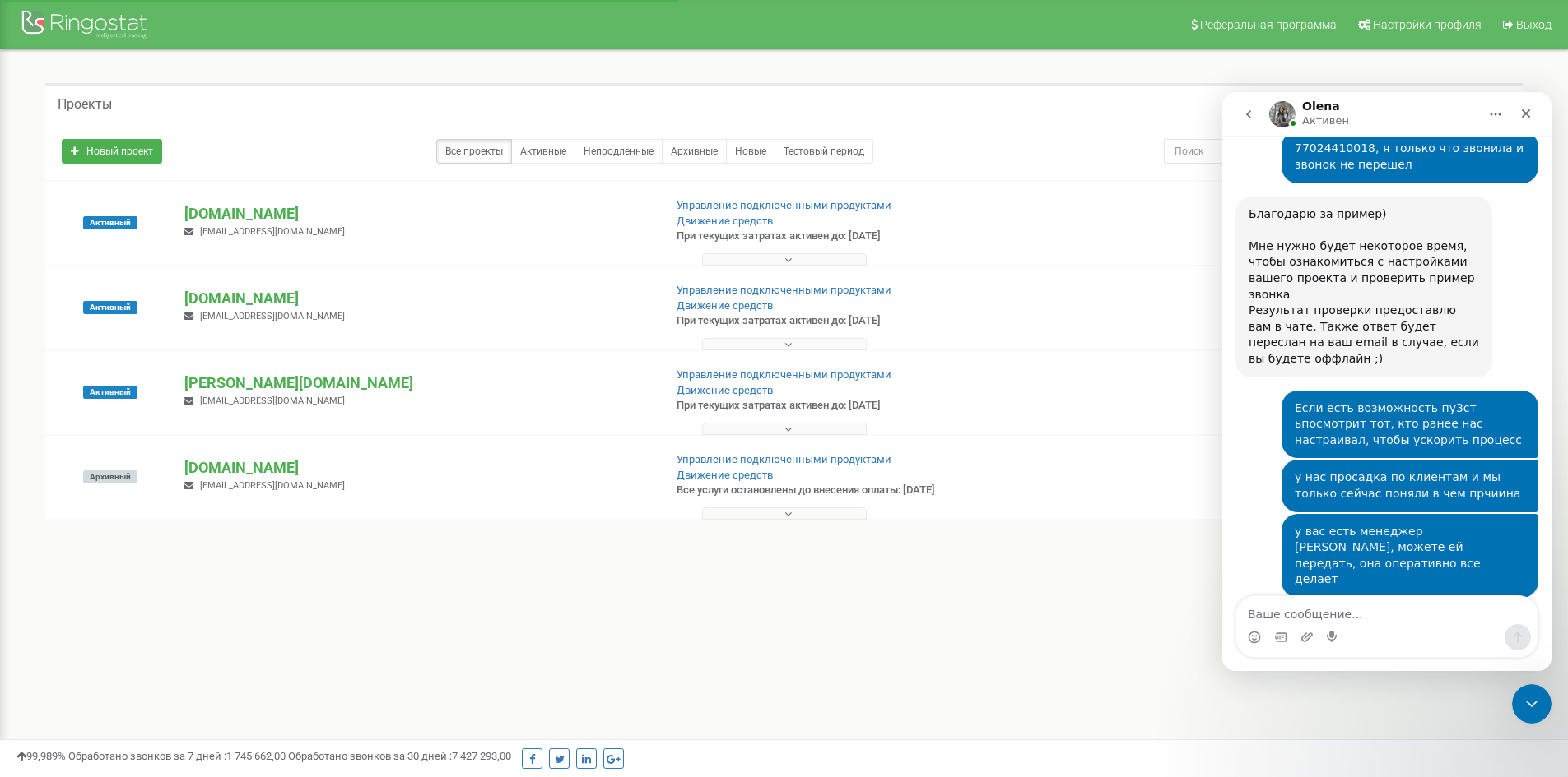
scroll to position [755, 0]
click at [1253, 117] on icon "go back" at bounding box center [1248, 114] width 13 height 13
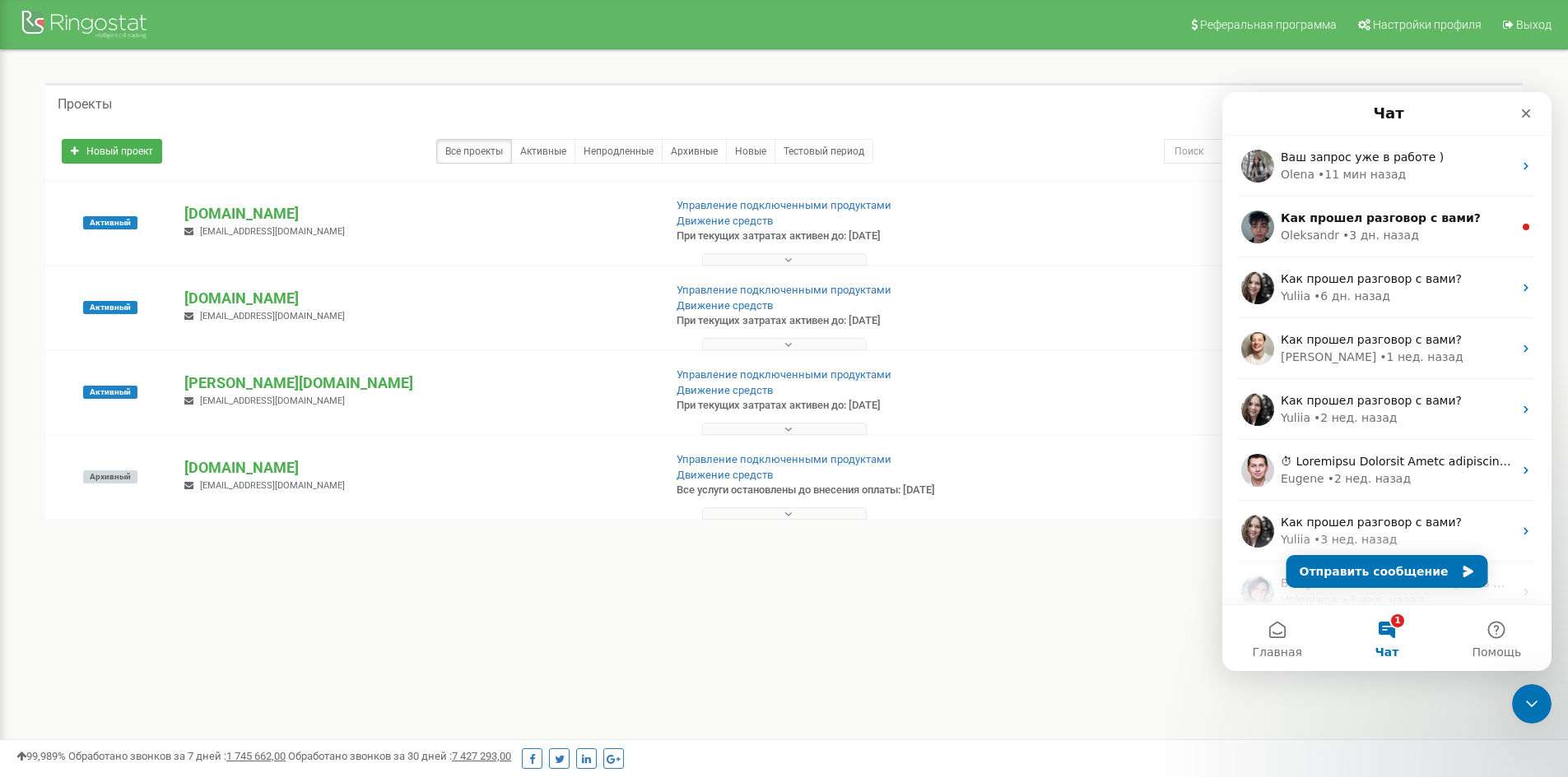
scroll to position [0, 0]
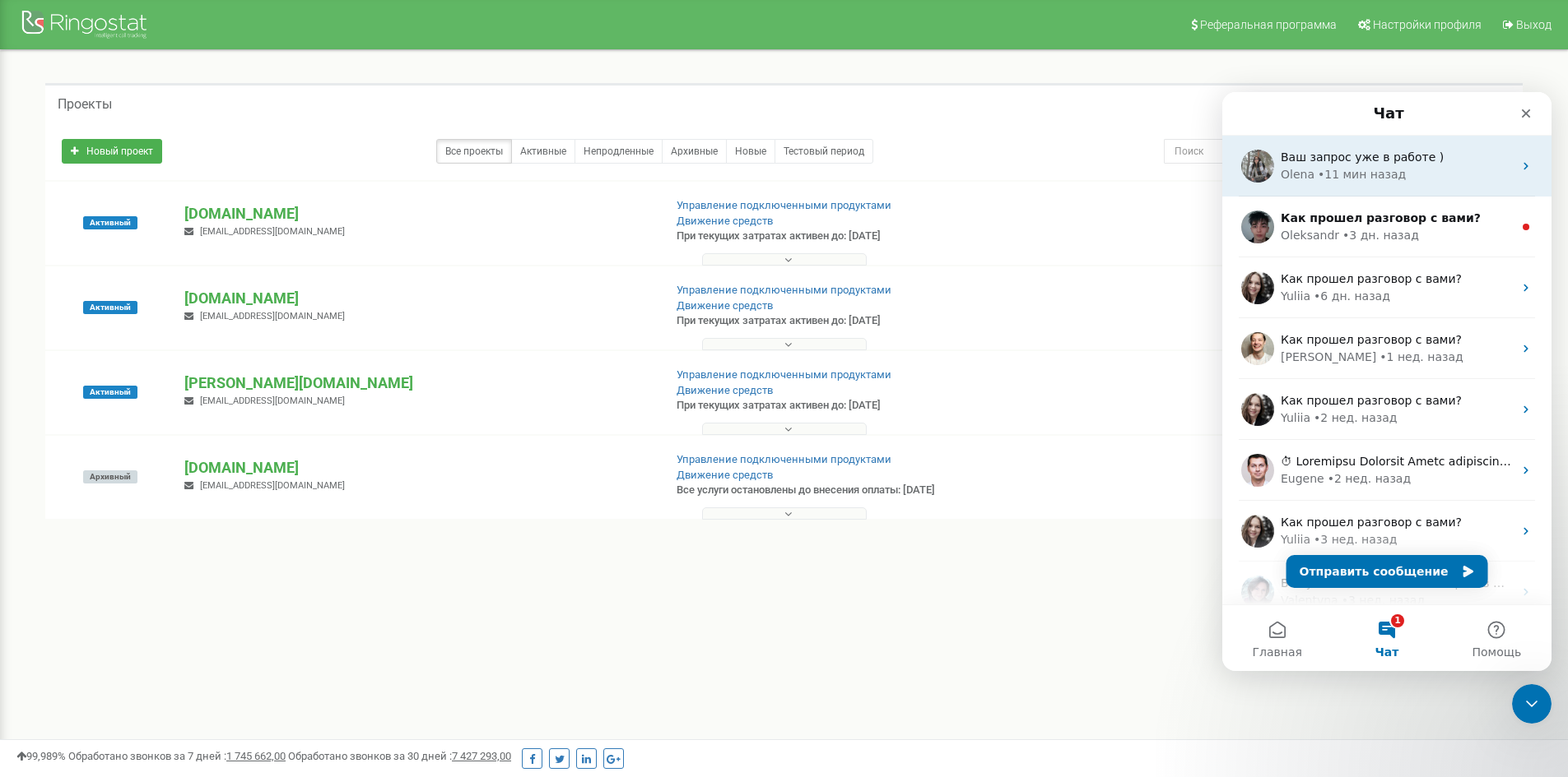
click at [1375, 160] on span "Ваш запрос уже в работе )" at bounding box center [1362, 157] width 163 height 13
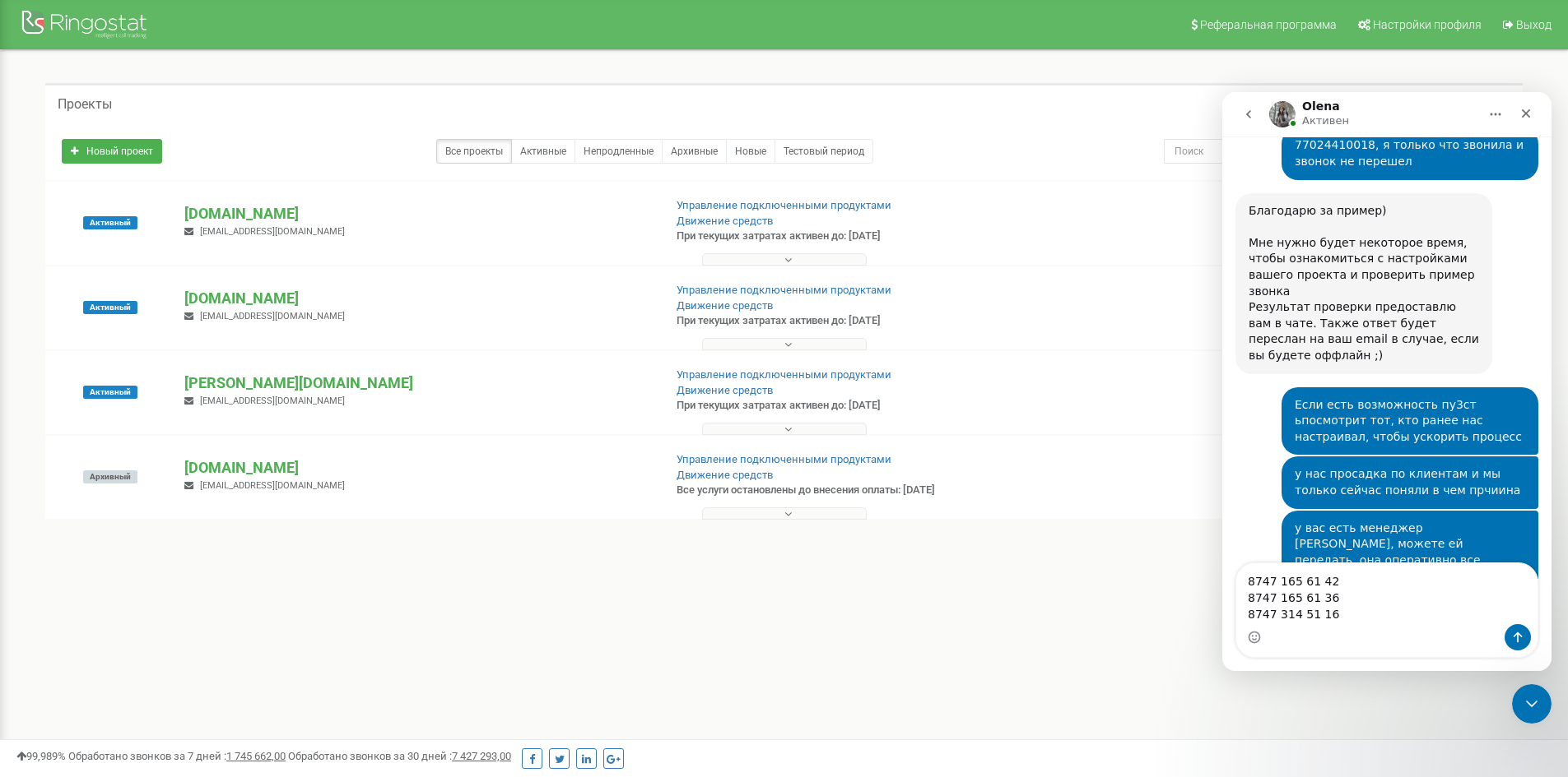
scroll to position [761, 0]
drag, startPoint x: 1247, startPoint y: 580, endPoint x: 1245, endPoint y: 659, distance: 79.0
click at [1249, 584] on textarea "8747 165 61 42 8747 165 61 36 8747 314 51 16" at bounding box center [1386, 593] width 301 height 61
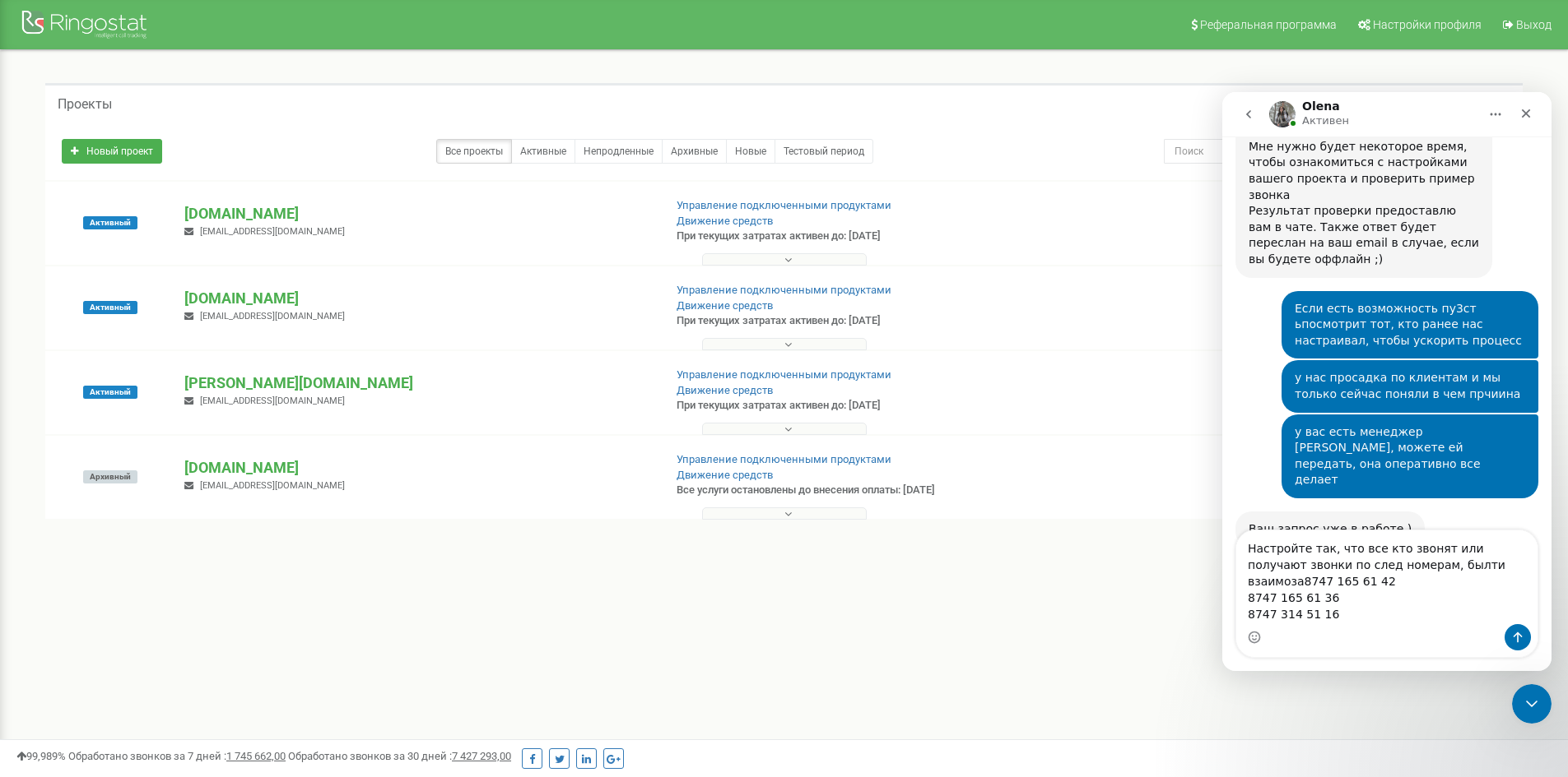
scroll to position [857, 0]
type textarea "Настройте так, что все кто звонят или получают звонки по след номерам, былти вз…"
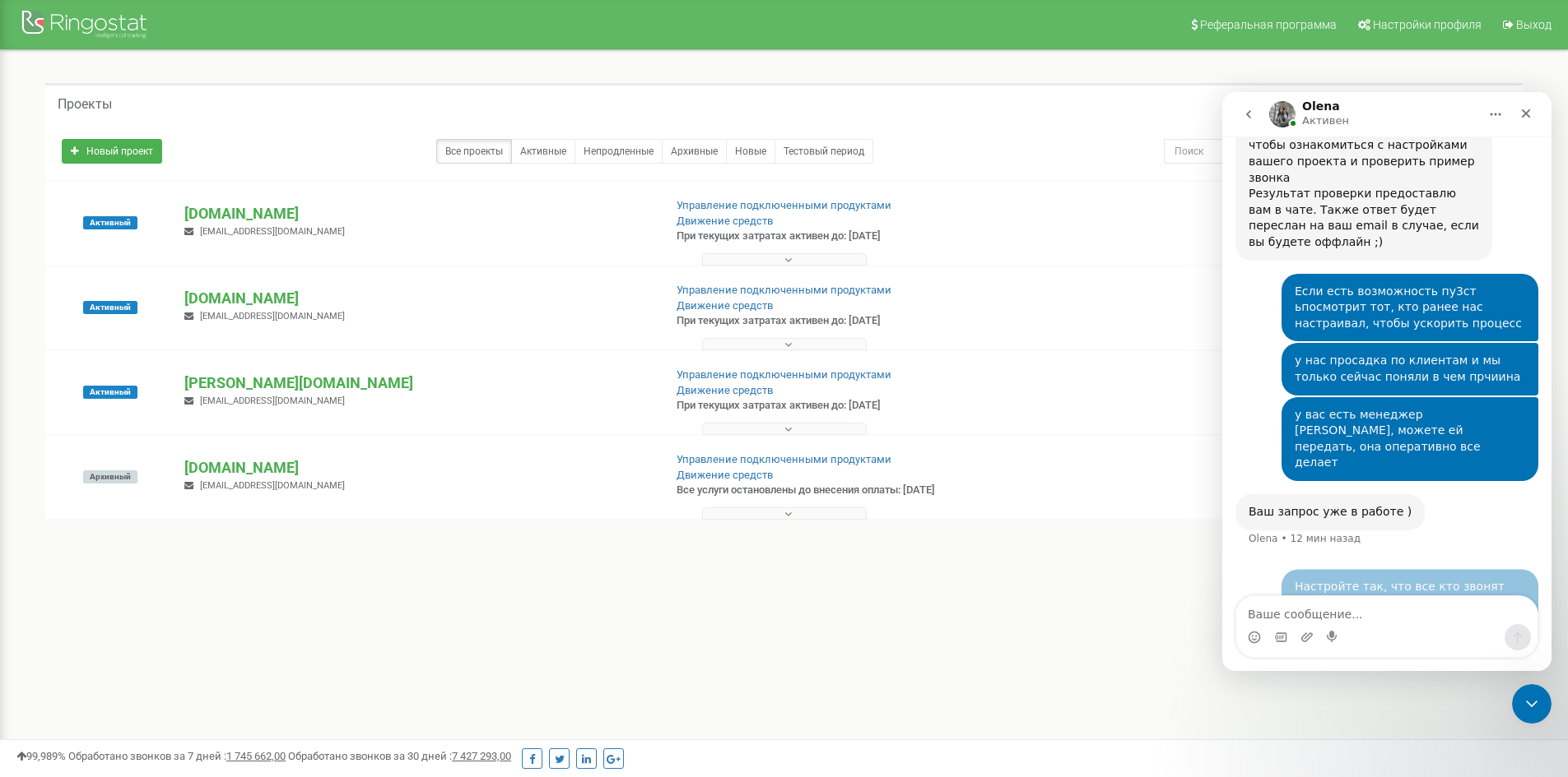
scroll to position [922, 0]
